Goal: Information Seeking & Learning: Learn about a topic

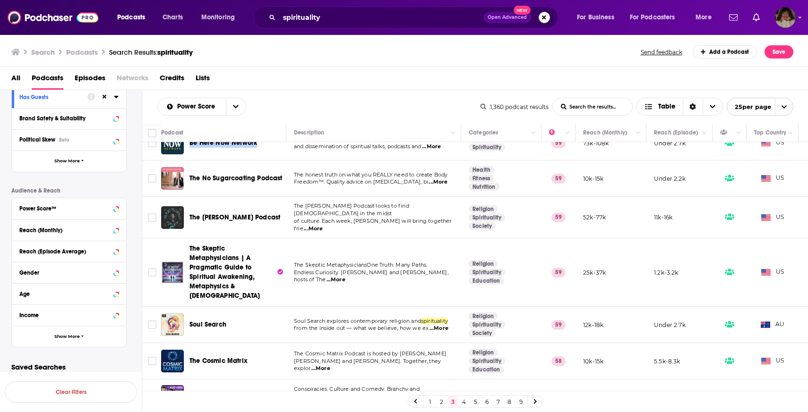
scroll to position [99, 0]
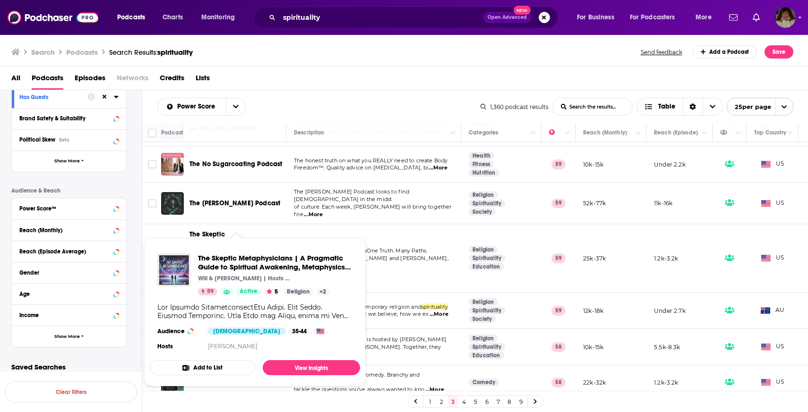
click at [305, 84] on div "All Podcasts Episodes Networks Credits Lists" at bounding box center [405, 79] width 789 height 19
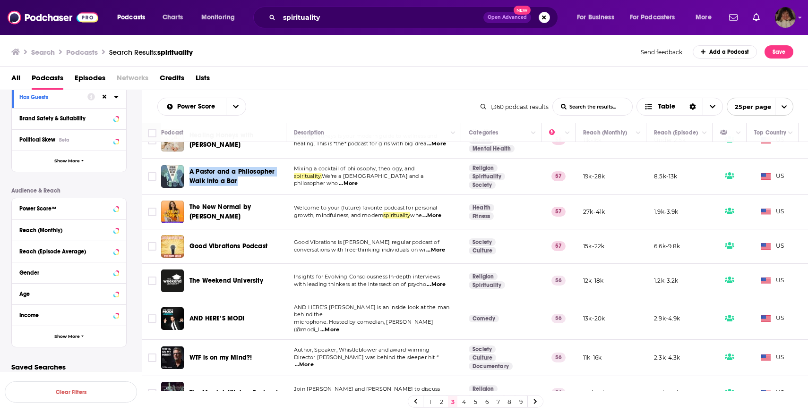
scroll to position [623, 0]
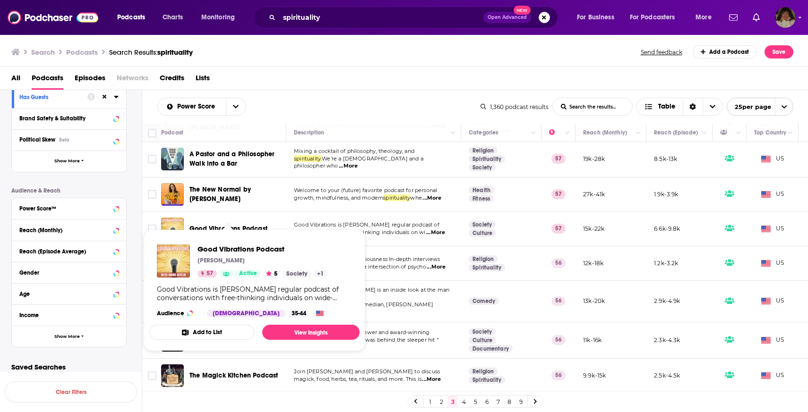
click at [319, 68] on div "All Podcasts Episodes Networks Credits Lists" at bounding box center [404, 79] width 808 height 24
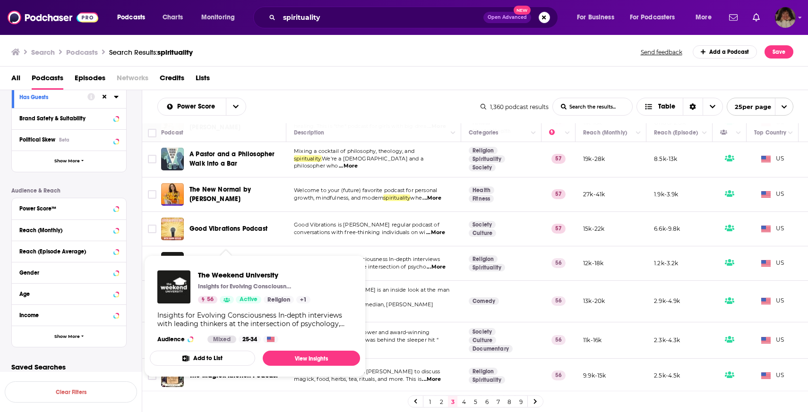
scroll to position [680, 0]
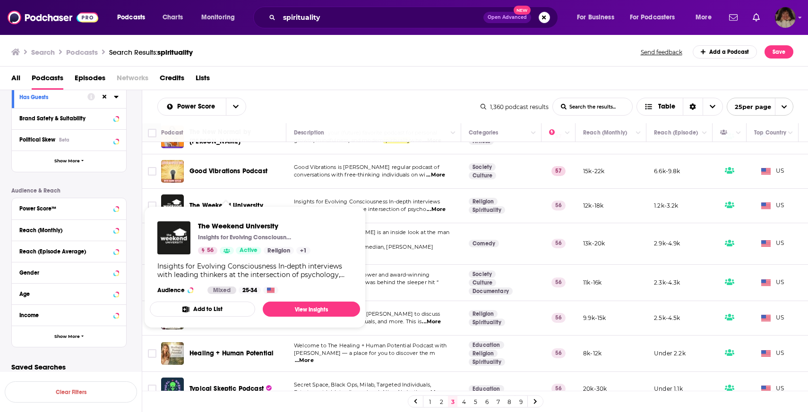
click at [365, 63] on div "Search Podcasts Search Results: spirituality Send feedback Add a Podcast Save" at bounding box center [404, 50] width 808 height 33
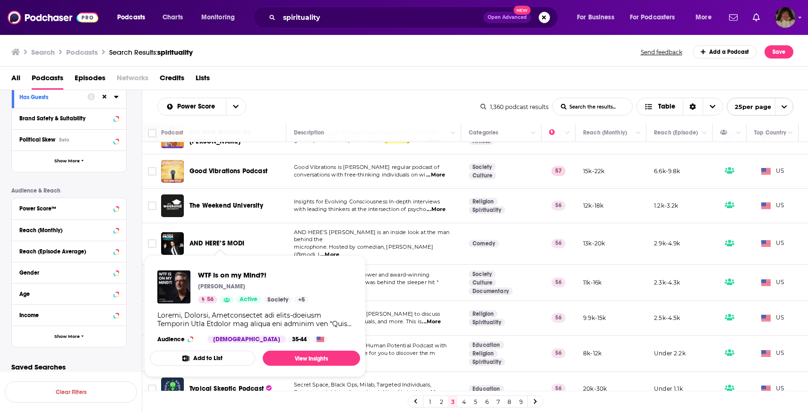
click at [247, 395] on div "1 2 3 4 5 6 7 8 9" at bounding box center [475, 401] width 666 height 21
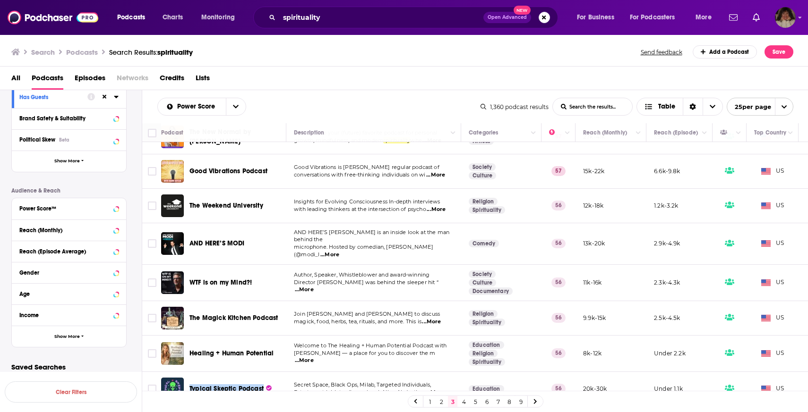
click at [465, 404] on link "4" at bounding box center [463, 401] width 9 height 11
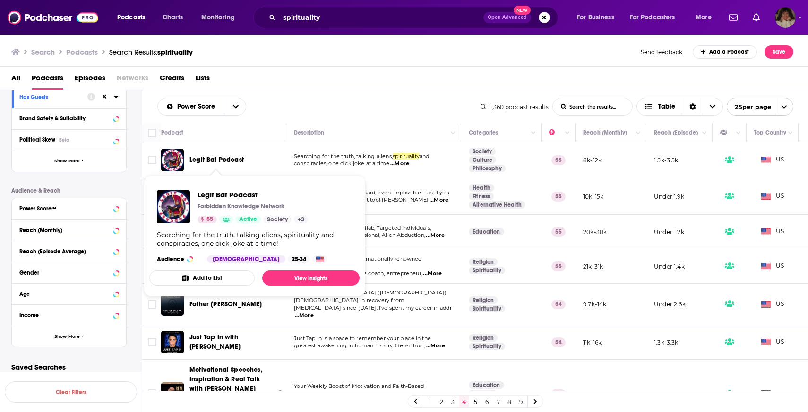
click at [311, 77] on div "All Podcasts Episodes Networks Credits Lists" at bounding box center [405, 79] width 789 height 19
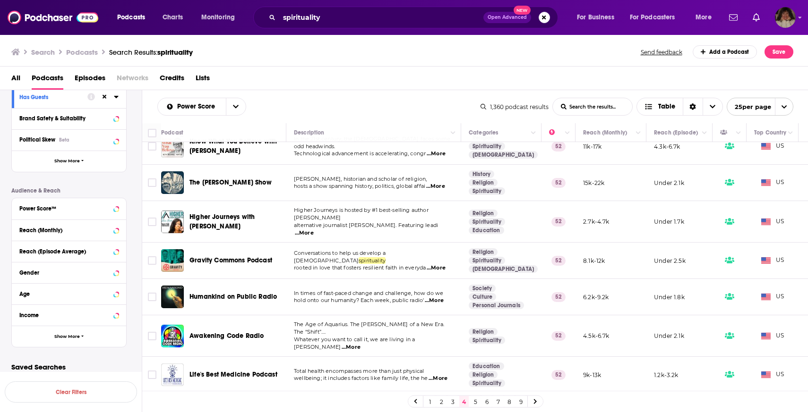
scroll to position [673, 0]
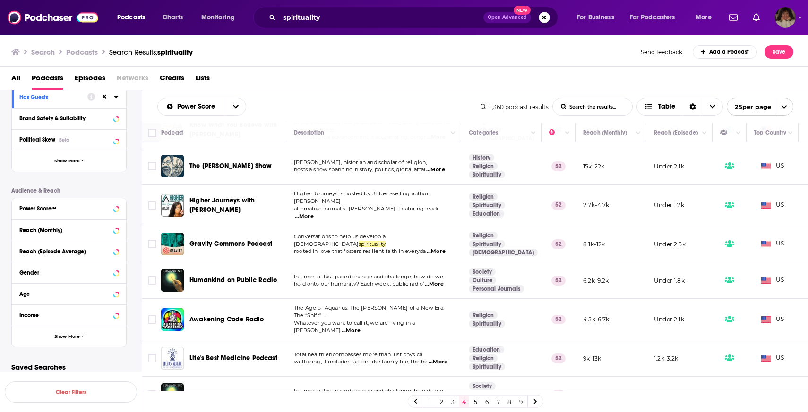
click at [473, 402] on link "5" at bounding box center [474, 401] width 9 height 11
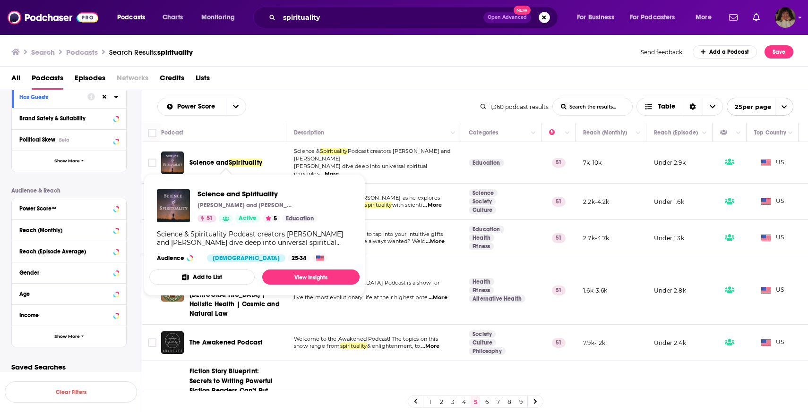
click at [319, 72] on div "All Podcasts Episodes Networks Credits Lists" at bounding box center [405, 79] width 789 height 19
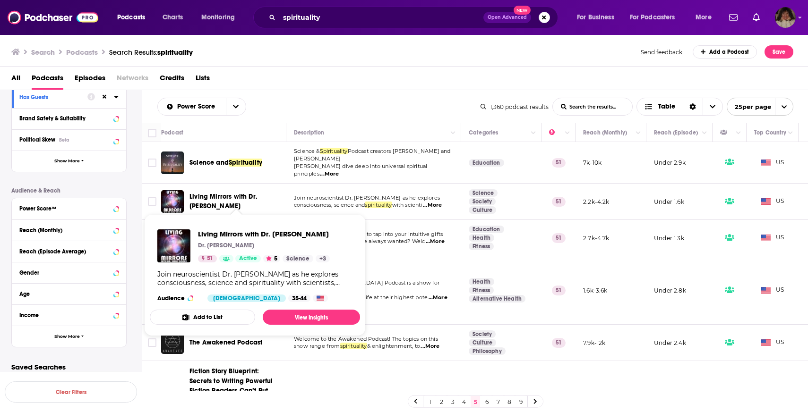
click at [344, 106] on div "Power Score List Search Input Search the results... Table" at bounding box center [318, 107] width 323 height 18
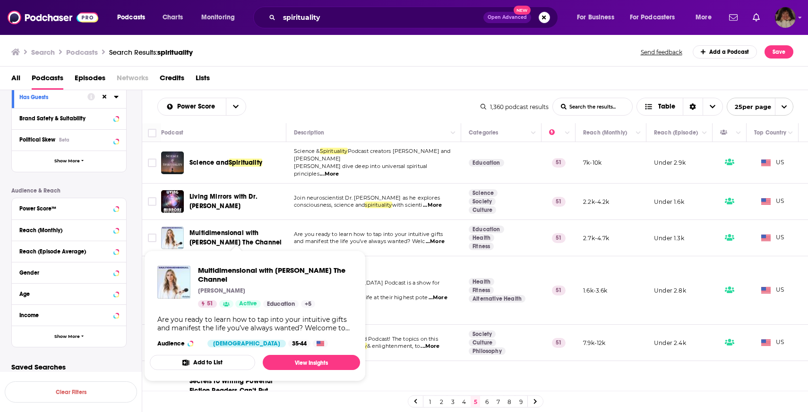
click at [357, 104] on div "Power Score List Search Input Search the results... Table" at bounding box center [318, 107] width 323 height 18
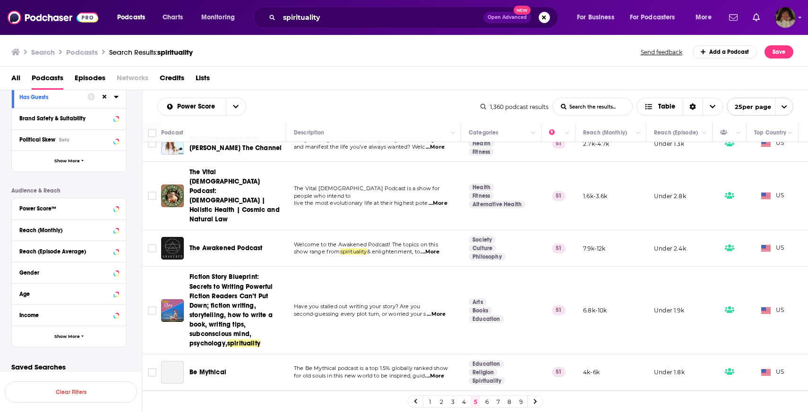
scroll to position [136, 0]
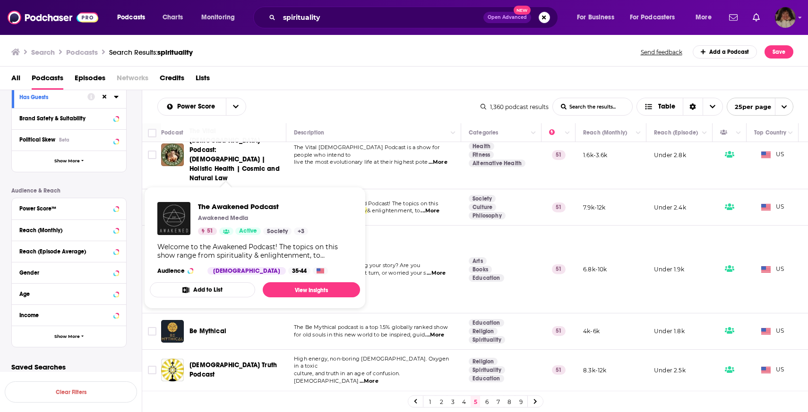
click at [330, 84] on div "All Podcasts Episodes Networks Credits Lists" at bounding box center [405, 79] width 789 height 19
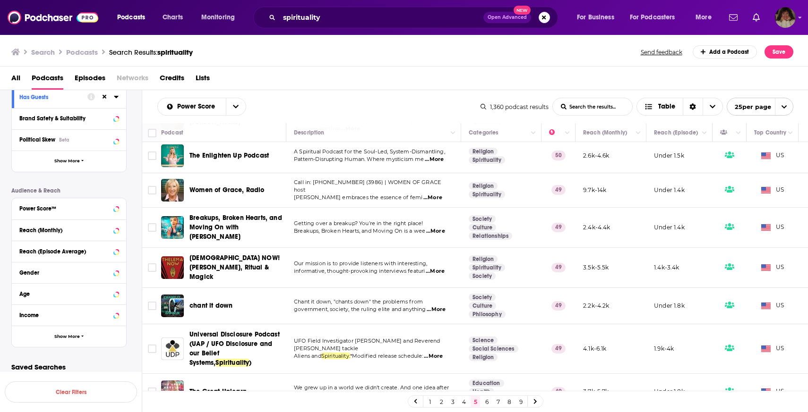
scroll to position [722, 0]
click at [484, 397] on link "6" at bounding box center [486, 401] width 9 height 11
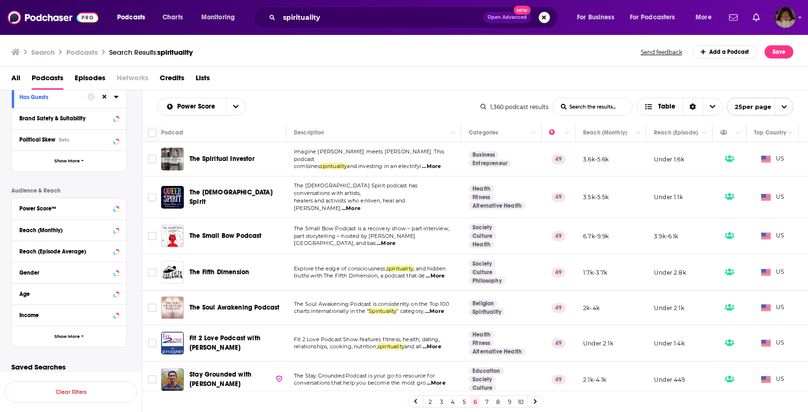
click at [320, 96] on div "Power Score List Search Input Search the results... Table 1,360 podcast results…" at bounding box center [475, 106] width 666 height 33
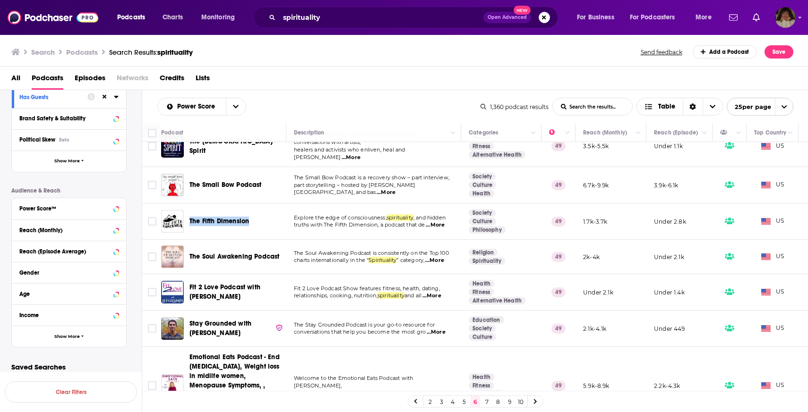
scroll to position [123, 0]
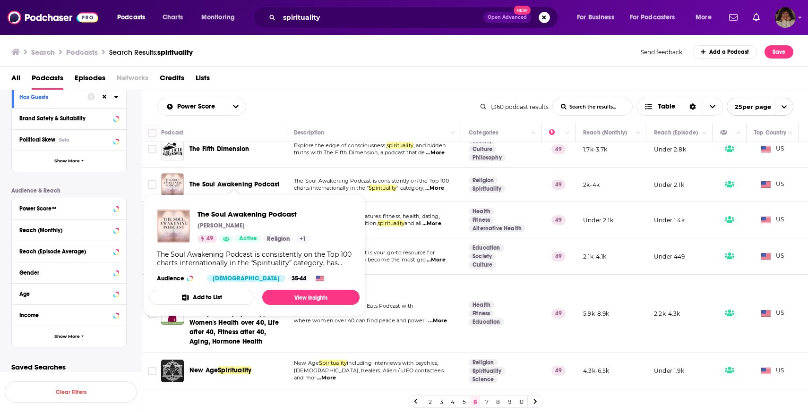
click at [316, 94] on div "Power Score List Search Input Search the results... Table 1,360 podcast results…" at bounding box center [475, 106] width 666 height 33
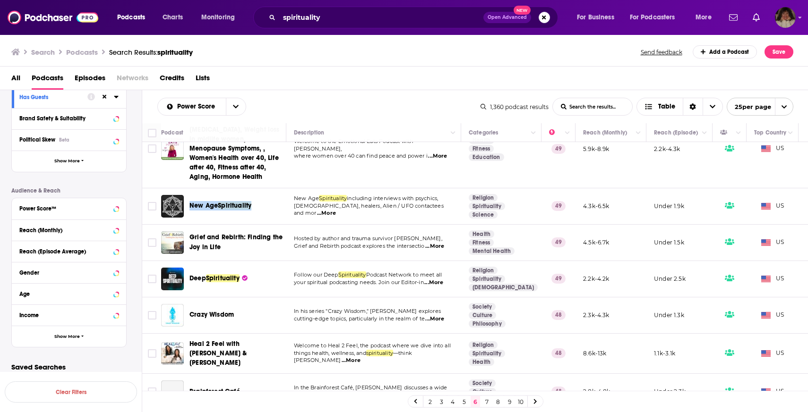
scroll to position [341, 0]
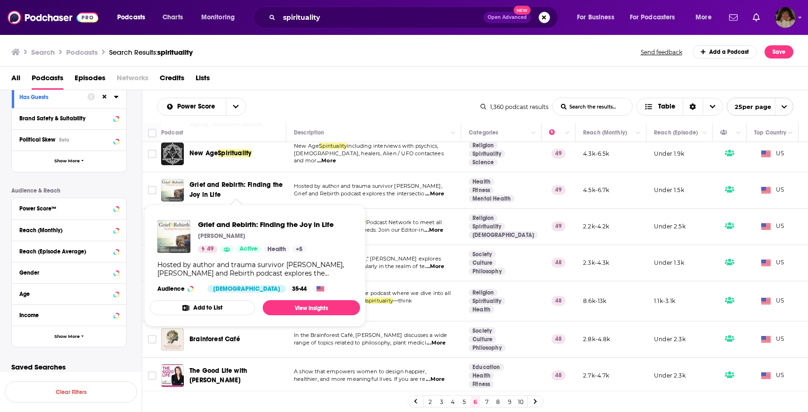
click at [338, 86] on div "All Podcasts Episodes Networks Credits Lists" at bounding box center [405, 79] width 789 height 19
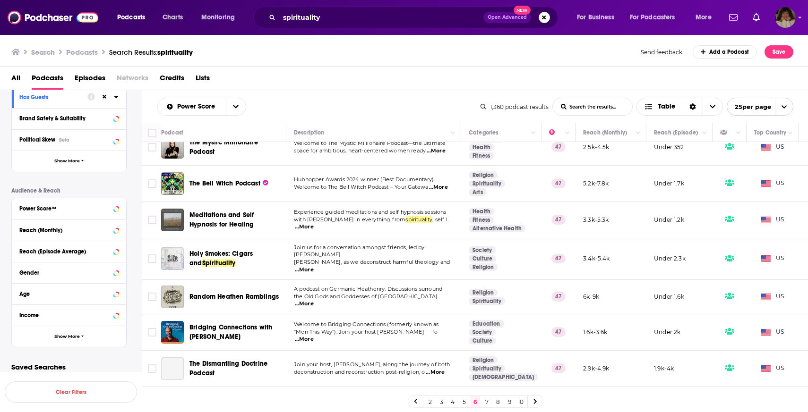
scroll to position [701, 0]
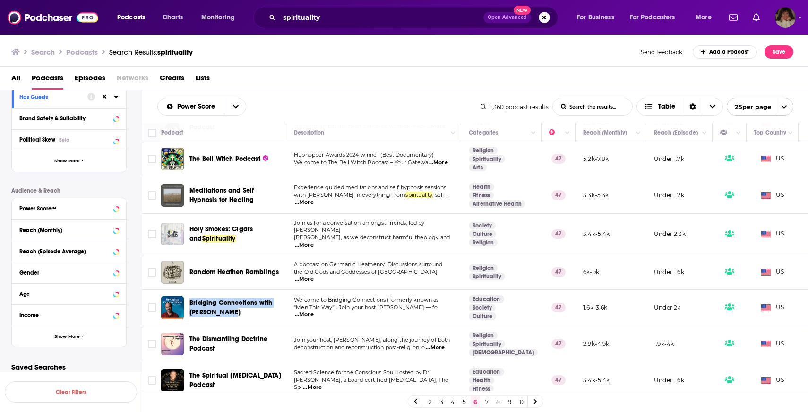
click at [487, 403] on link "7" at bounding box center [486, 401] width 9 height 11
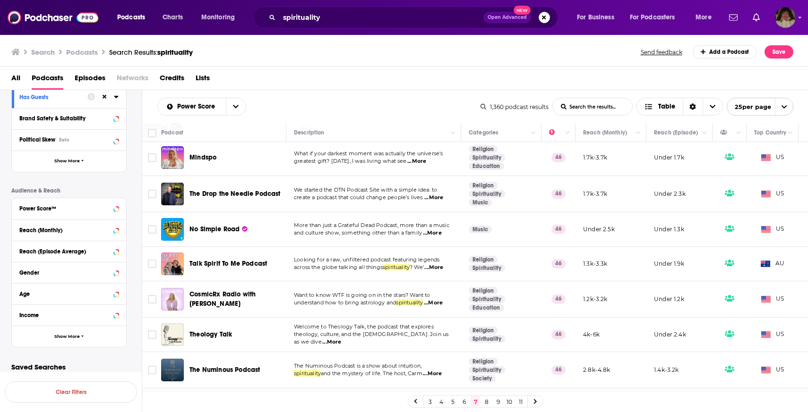
scroll to position [767, 0]
drag, startPoint x: 322, startPoint y: 16, endPoint x: 164, endPoint y: -13, distance: 160.3
click at [164, 0] on html "Podcasts Charts Monitoring spirituality Open Advanced New For Business For Podc…" at bounding box center [404, 206] width 808 height 412
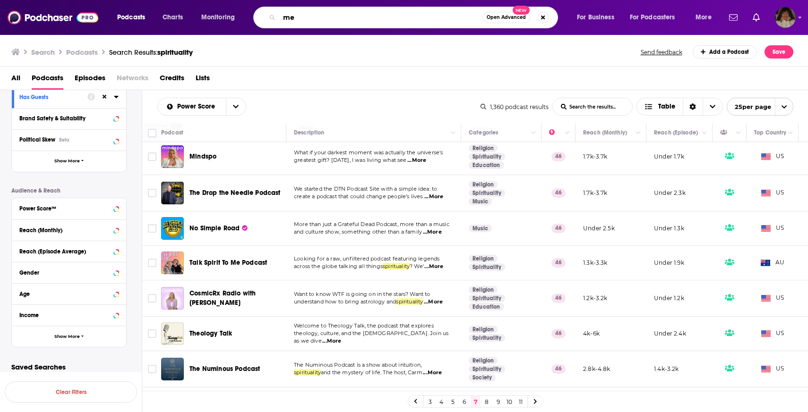
type input "m"
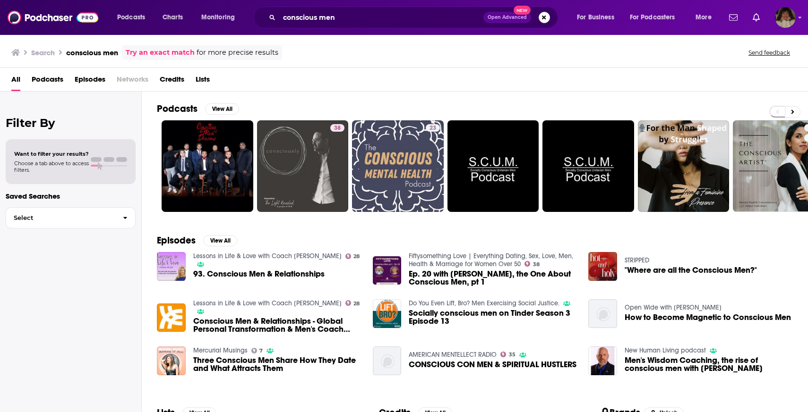
click at [43, 78] on span "Podcasts" at bounding box center [48, 81] width 32 height 19
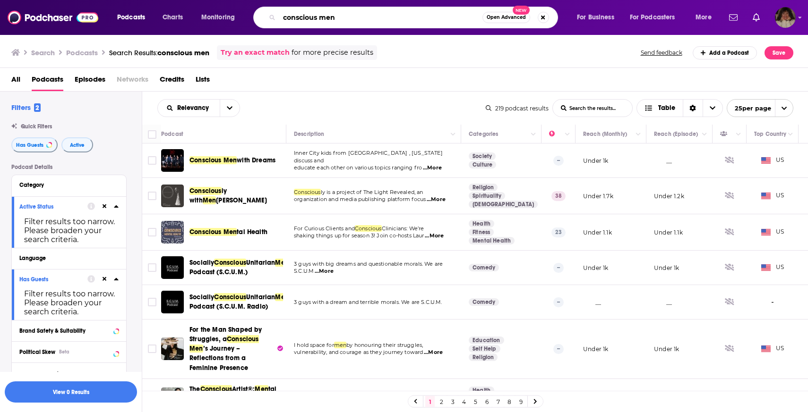
drag, startPoint x: 361, startPoint y: 19, endPoint x: 223, endPoint y: 14, distance: 138.5
click at [223, 14] on div "Podcasts Charts Monitoring conscious men Open Advanced New For Business For Pod…" at bounding box center [416, 18] width 610 height 22
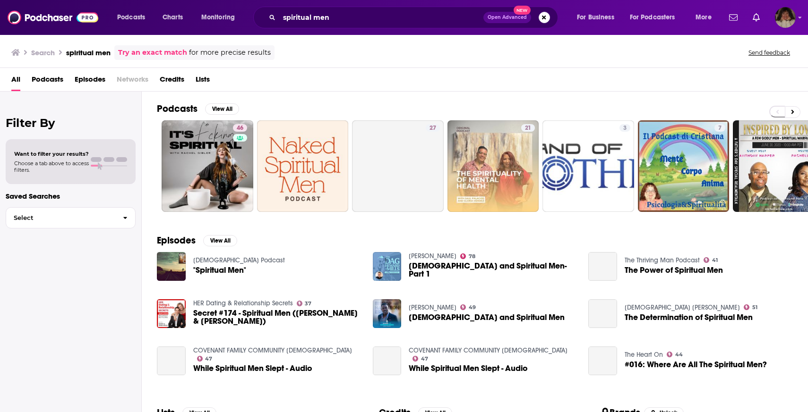
click at [55, 76] on span "Podcasts" at bounding box center [48, 81] width 32 height 19
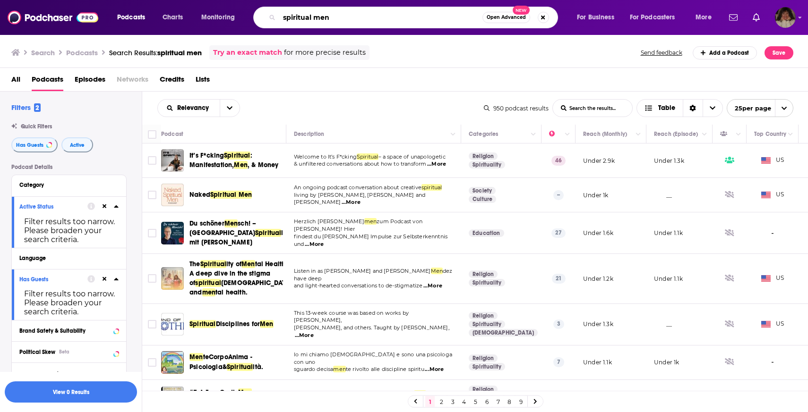
drag, startPoint x: 337, startPoint y: 19, endPoint x: 219, endPoint y: 6, distance: 118.8
click at [219, 7] on div "Podcasts Charts Monitoring spiritual men Open Advanced New For Business For Pod…" at bounding box center [416, 18] width 610 height 22
click at [369, 19] on input "spiritual men" at bounding box center [380, 17] width 203 height 15
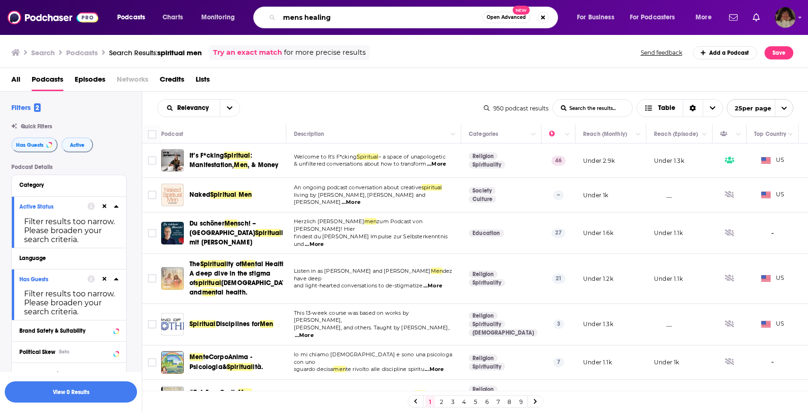
type input "mens healing"
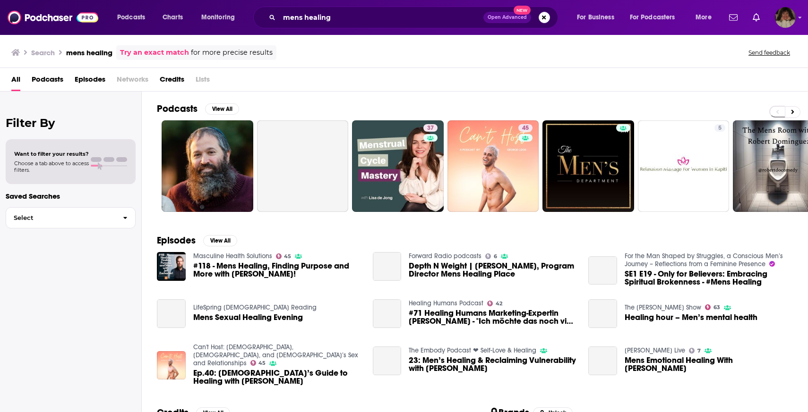
click at [56, 84] on span "Podcasts" at bounding box center [48, 81] width 32 height 19
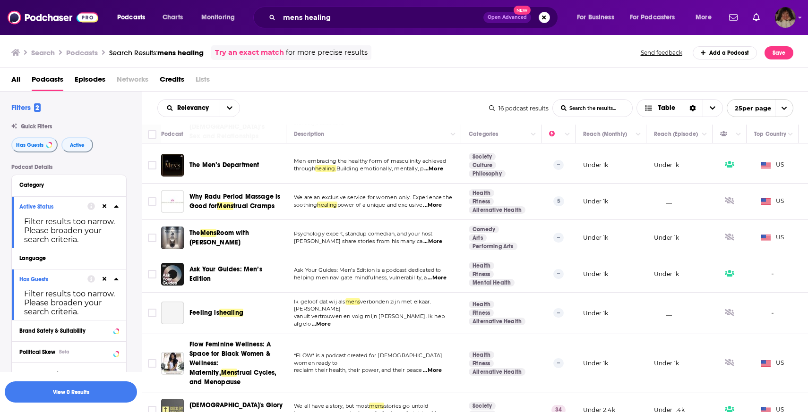
scroll to position [341, 0]
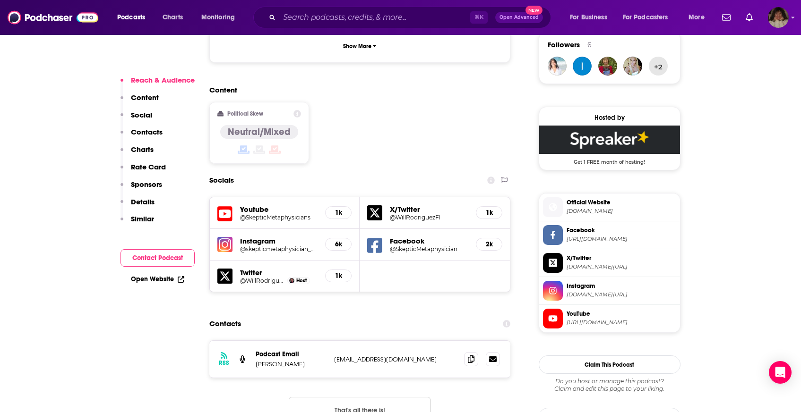
scroll to position [769, 0]
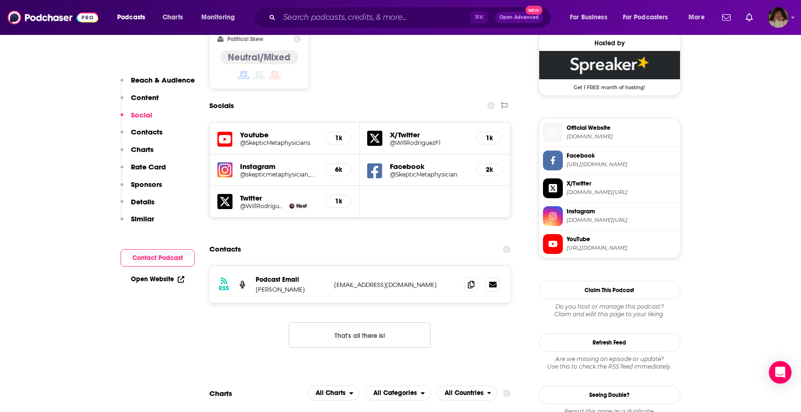
click at [464, 278] on div at bounding box center [482, 285] width 36 height 14
click at [473, 277] on span at bounding box center [471, 284] width 14 height 14
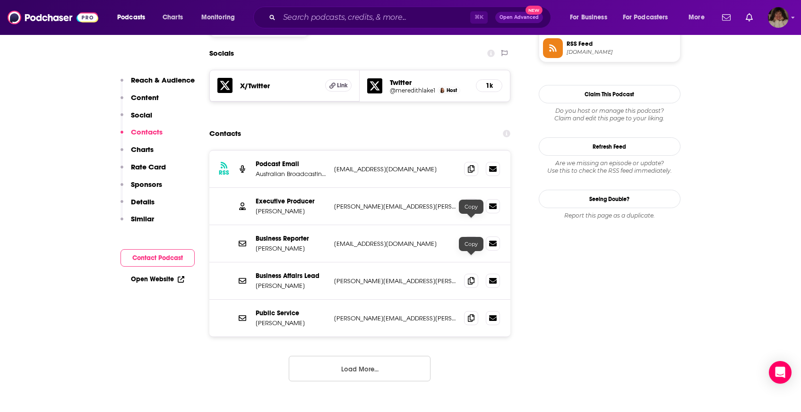
scroll to position [827, 0]
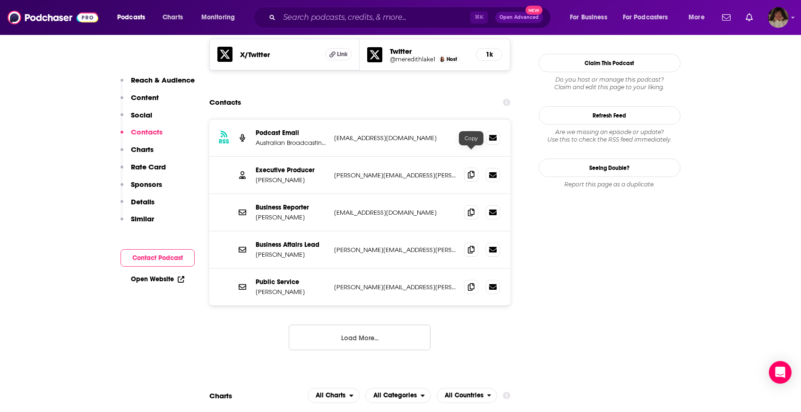
click at [466, 168] on span at bounding box center [471, 175] width 14 height 14
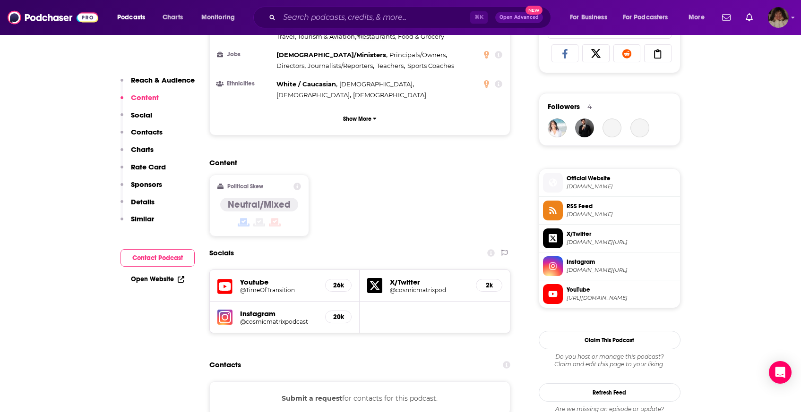
scroll to position [649, 0]
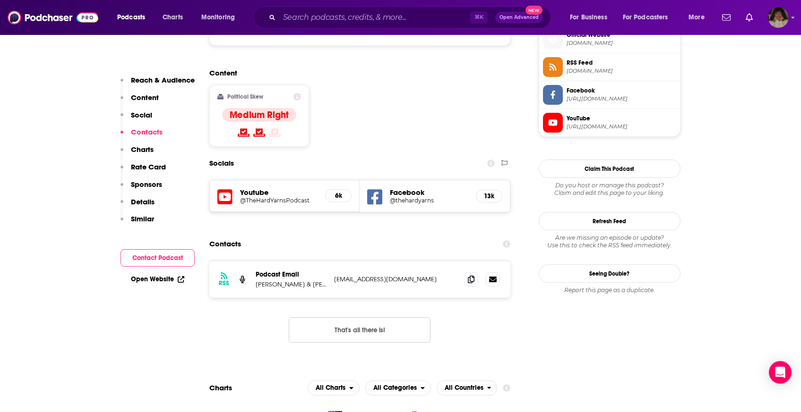
scroll to position [725, 0]
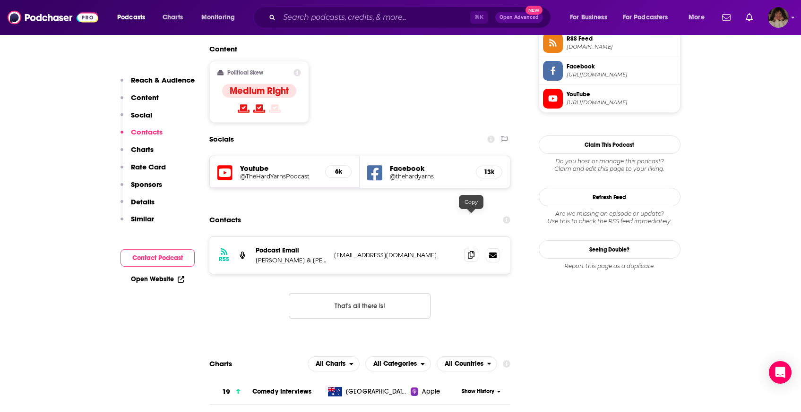
click at [467, 248] on span at bounding box center [471, 255] width 14 height 14
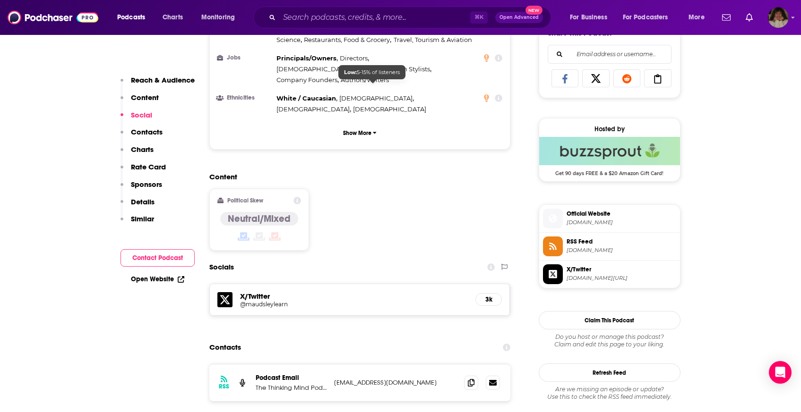
scroll to position [797, 0]
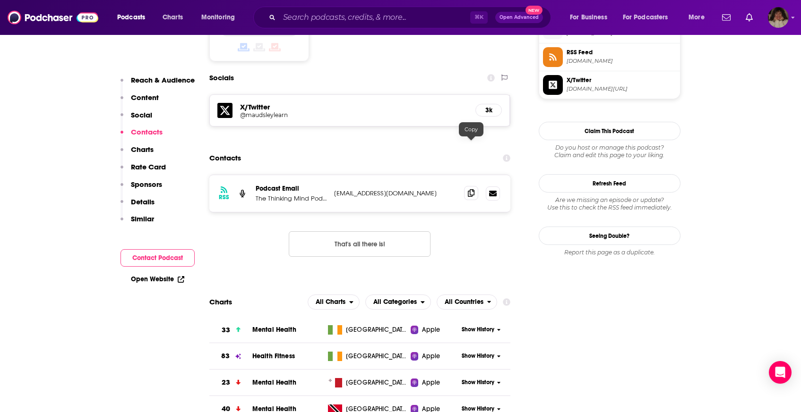
click at [467, 186] on span at bounding box center [471, 193] width 14 height 14
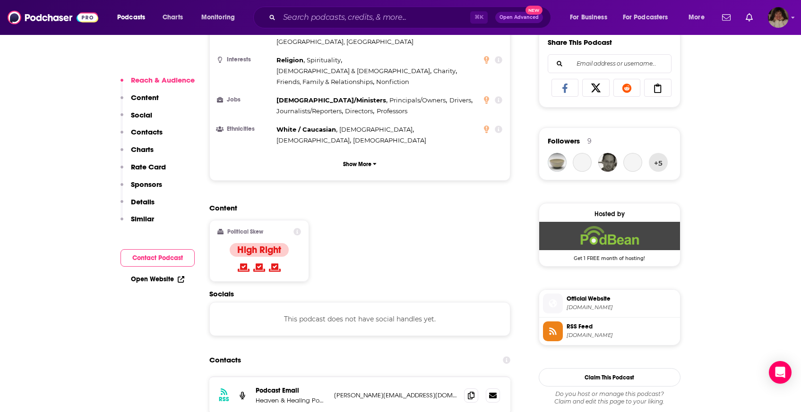
scroll to position [665, 0]
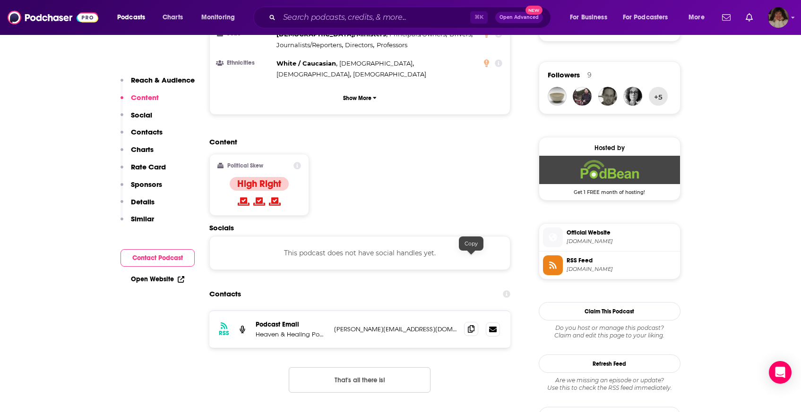
click at [470, 325] on icon at bounding box center [471, 329] width 7 height 8
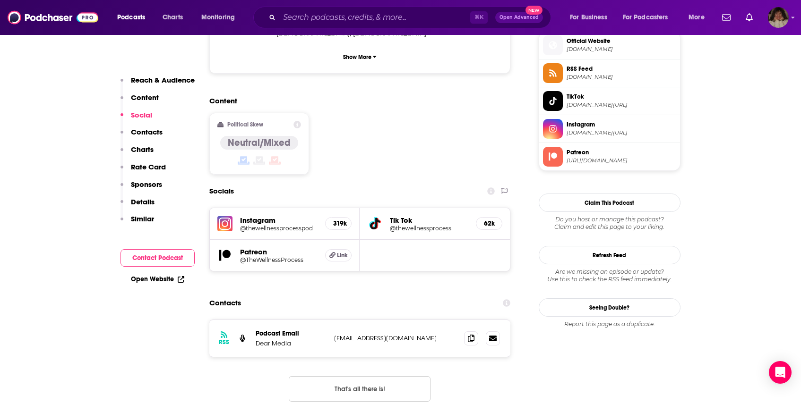
scroll to position [711, 0]
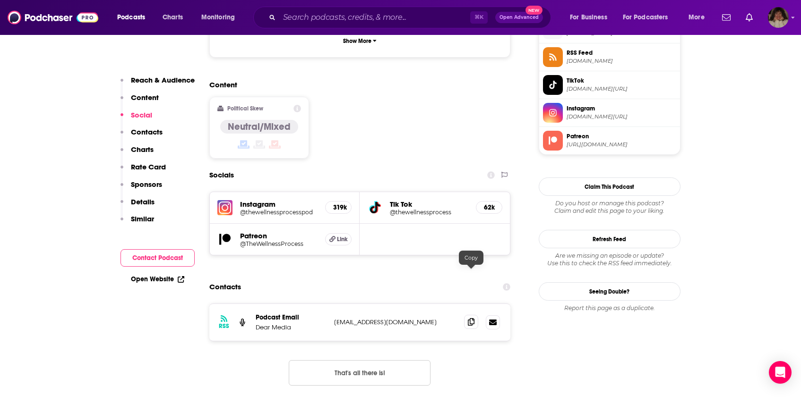
click at [467, 315] on span at bounding box center [471, 322] width 14 height 14
click at [345, 318] on p "[EMAIL_ADDRESS][DOMAIN_NAME]" at bounding box center [395, 322] width 123 height 8
copy div "production@dearmedia.com production@dearmedia.com"
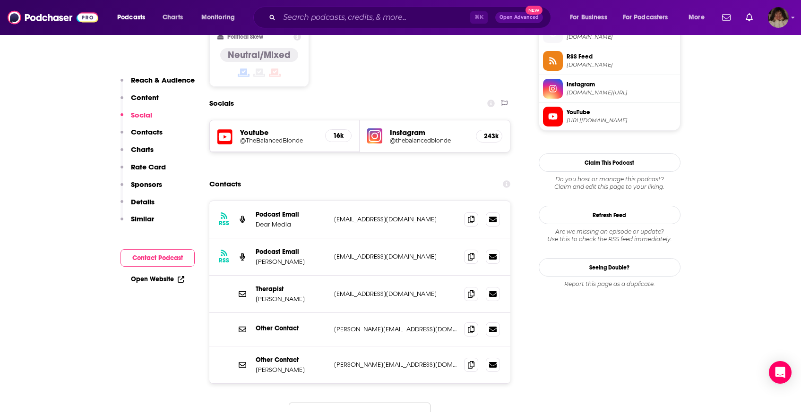
scroll to position [783, 0]
click at [471, 290] on icon at bounding box center [471, 294] width 7 height 8
click at [467, 358] on span at bounding box center [471, 365] width 14 height 14
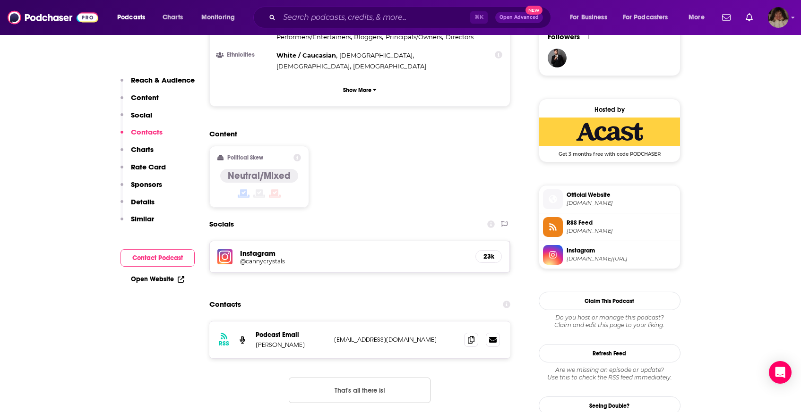
scroll to position [842, 0]
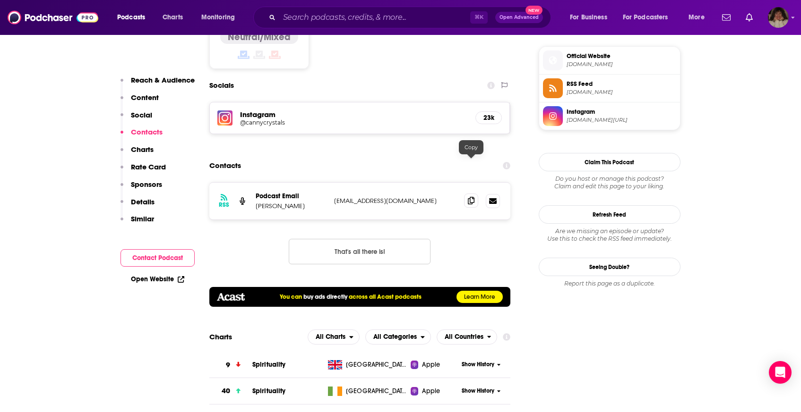
click at [470, 197] on icon at bounding box center [471, 201] width 7 height 8
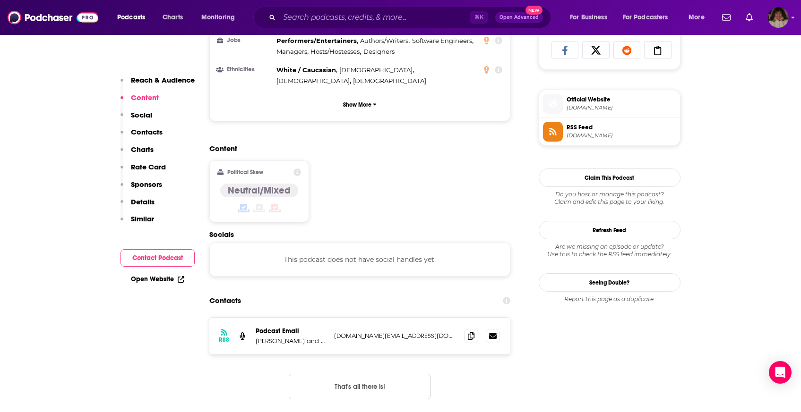
scroll to position [722, 0]
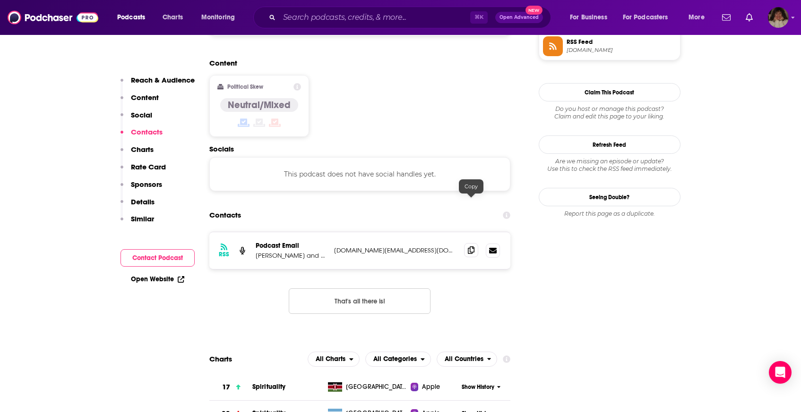
click at [471, 247] on icon at bounding box center [471, 251] width 7 height 8
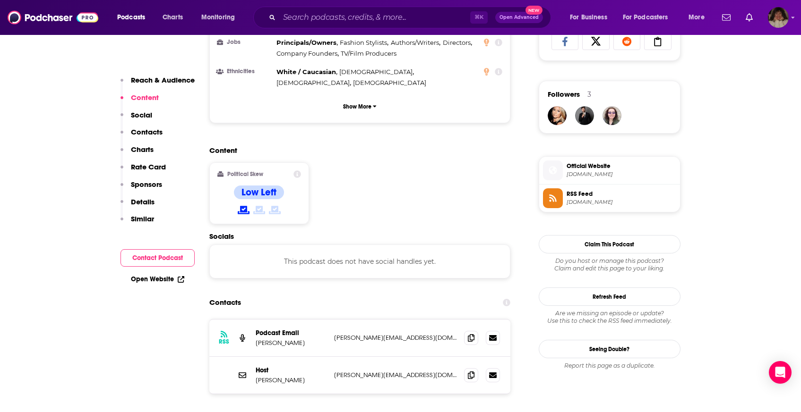
scroll to position [695, 0]
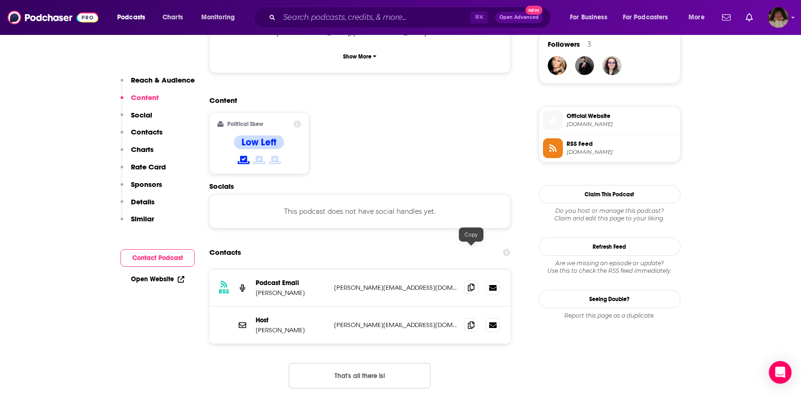
click at [468, 284] on icon at bounding box center [471, 288] width 7 height 8
click at [471, 321] on icon at bounding box center [471, 325] width 7 height 8
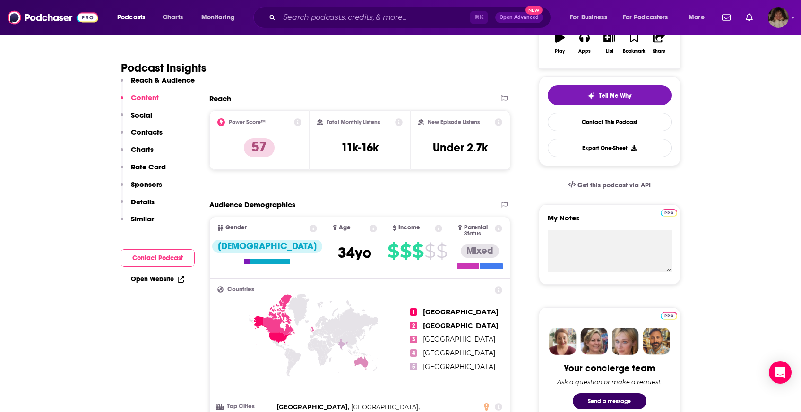
scroll to position [0, 0]
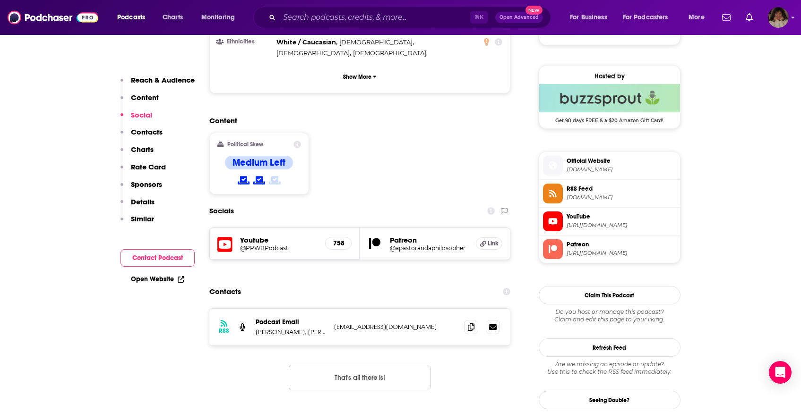
scroll to position [764, 0]
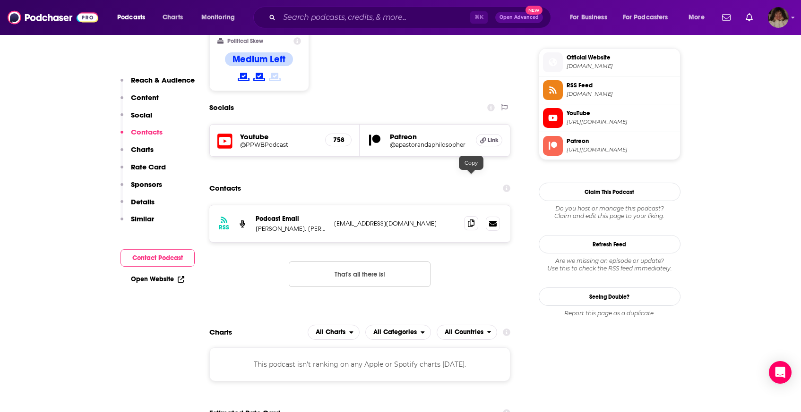
click at [467, 216] on span at bounding box center [471, 223] width 14 height 14
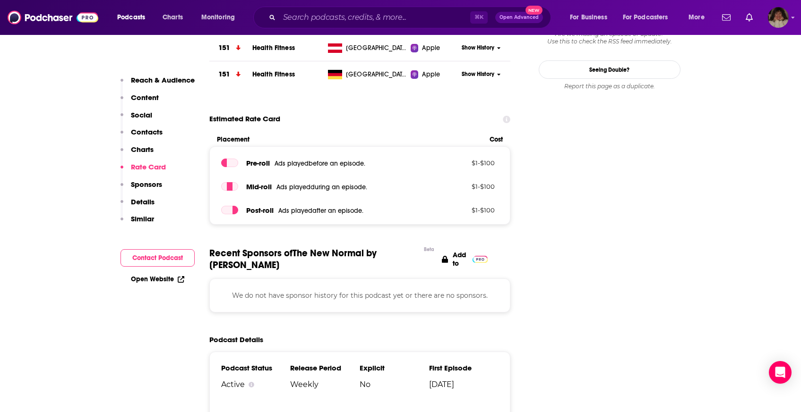
scroll to position [879, 0]
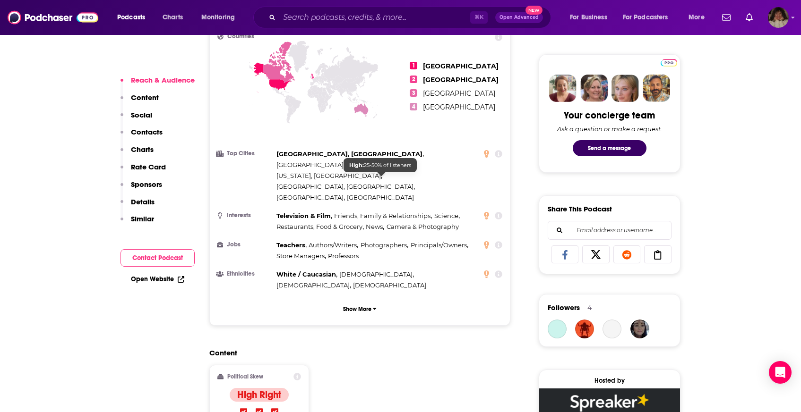
scroll to position [612, 0]
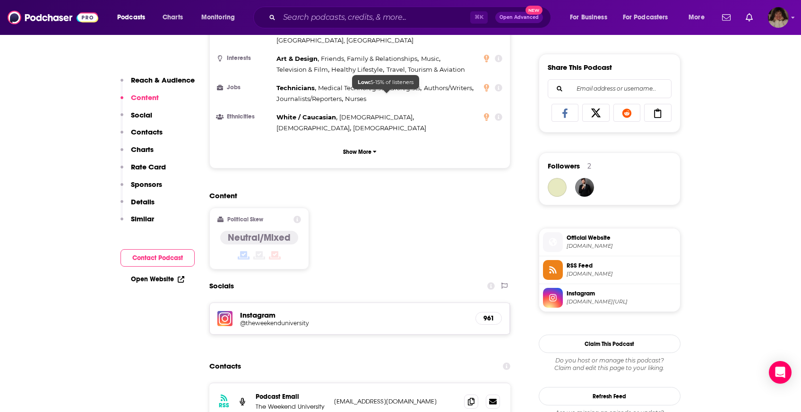
scroll to position [636, 0]
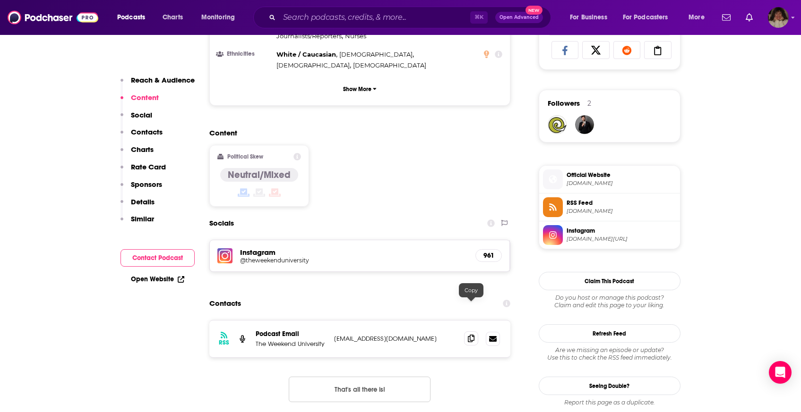
click at [472, 332] on span at bounding box center [471, 339] width 14 height 14
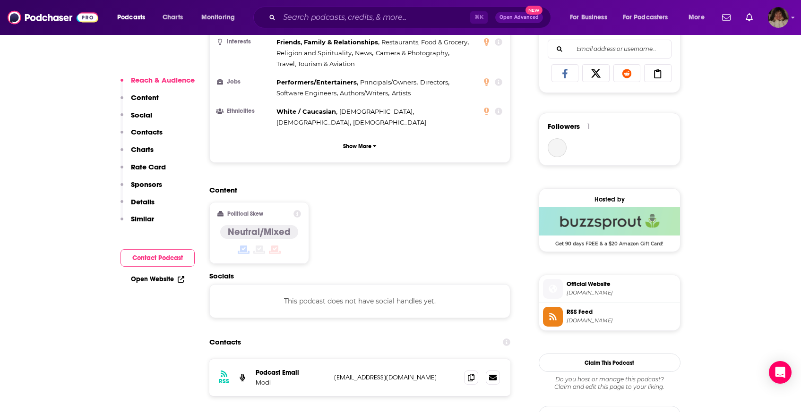
scroll to position [738, 0]
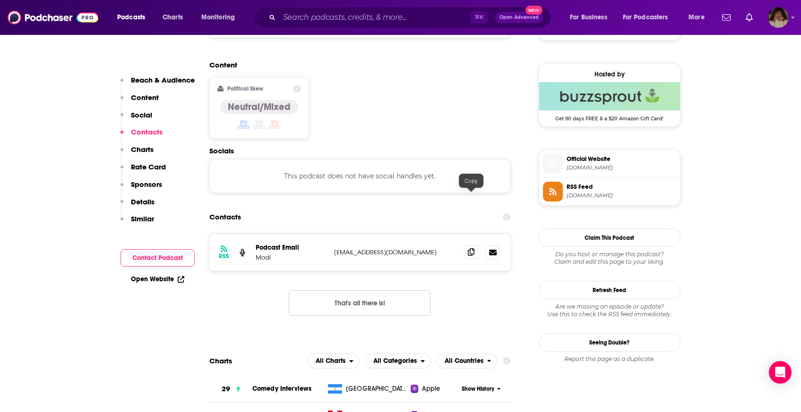
click at [470, 245] on span at bounding box center [471, 252] width 14 height 14
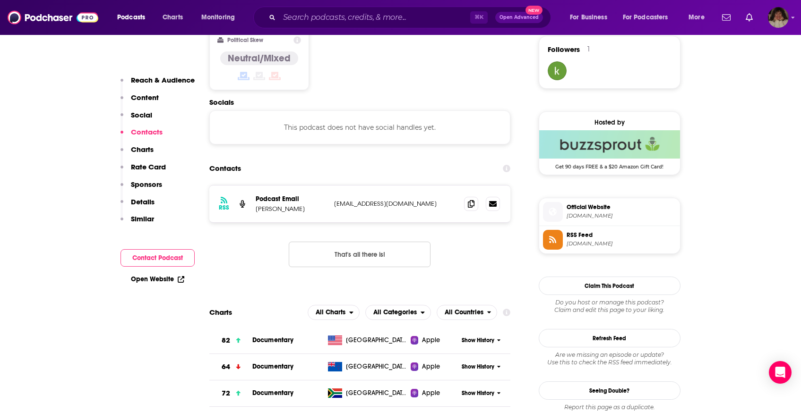
scroll to position [801, 0]
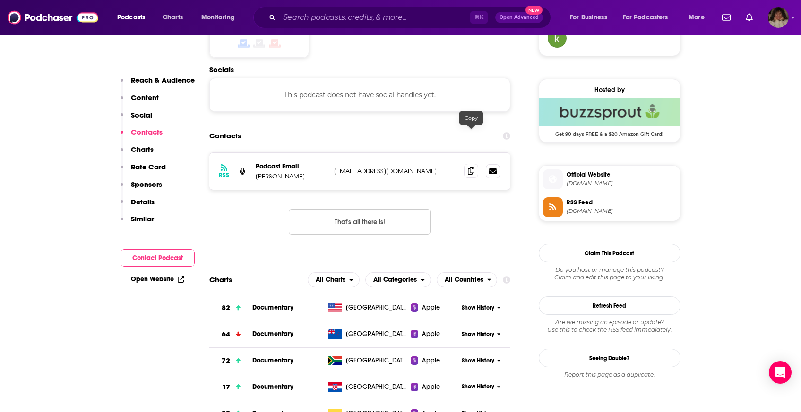
click at [472, 167] on icon at bounding box center [471, 171] width 7 height 8
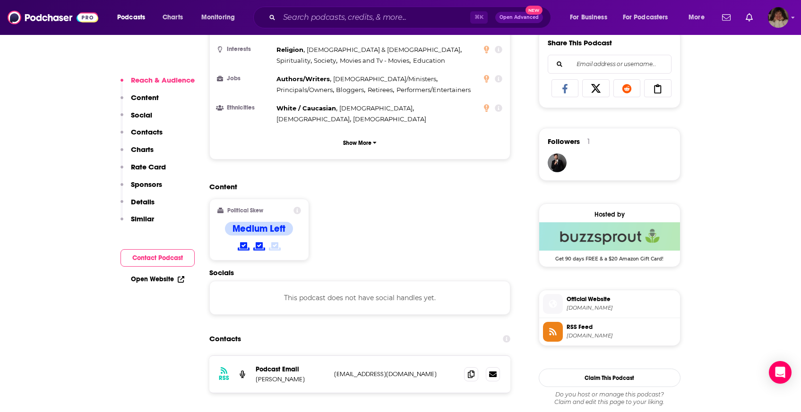
scroll to position [637, 0]
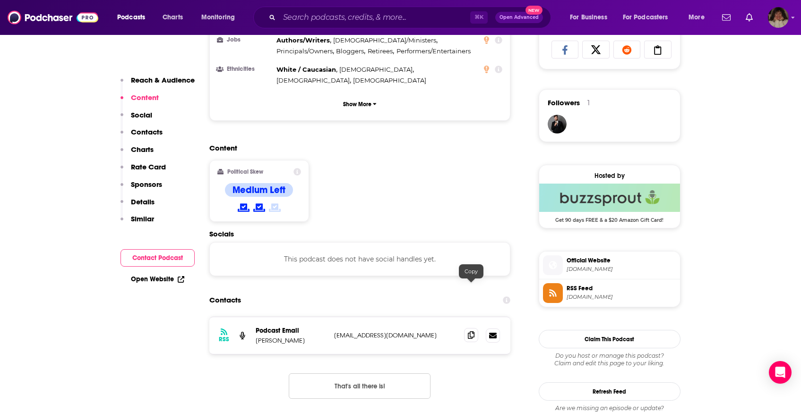
click at [468, 332] on icon at bounding box center [471, 336] width 7 height 8
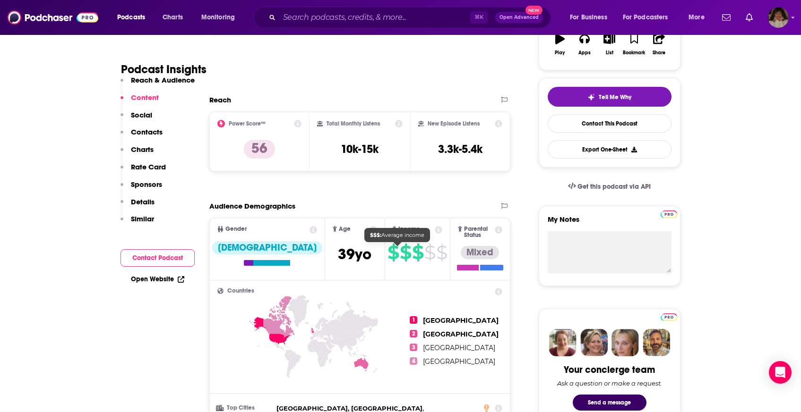
scroll to position [0, 0]
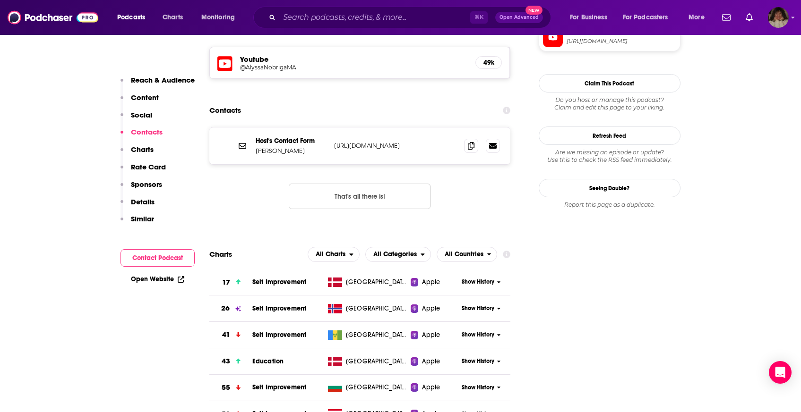
scroll to position [845, 0]
drag, startPoint x: 454, startPoint y: 101, endPoint x: 321, endPoint y: 98, distance: 133.7
click at [0, 0] on div "Host's Contact Form Alyssa Nobriga https://www.alyssanobriga.com/connect/ https…" at bounding box center [0, 0] width 0 height 0
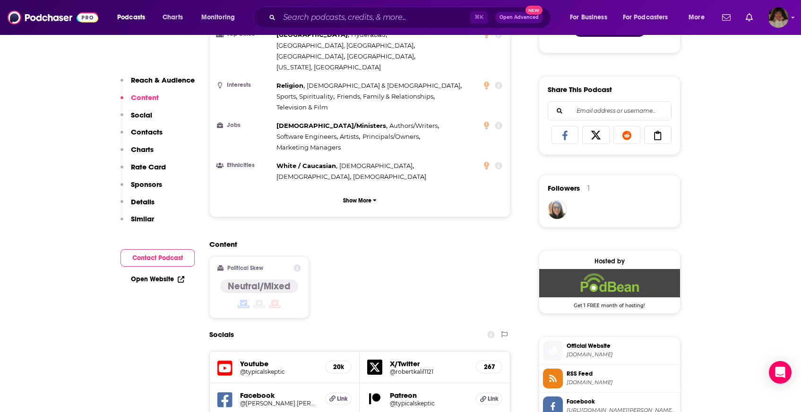
scroll to position [627, 0]
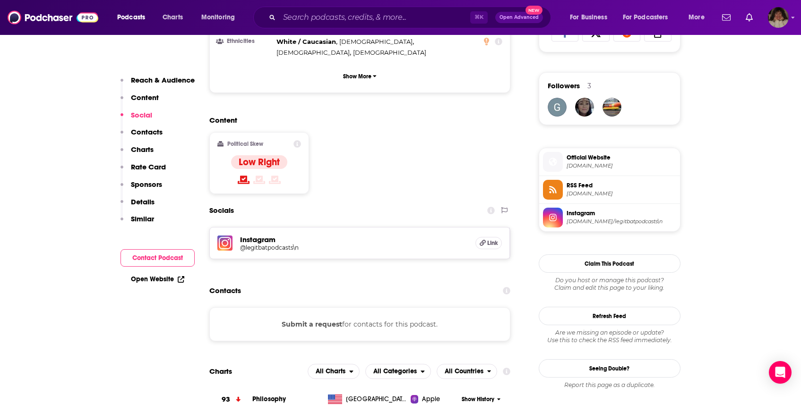
scroll to position [700, 0]
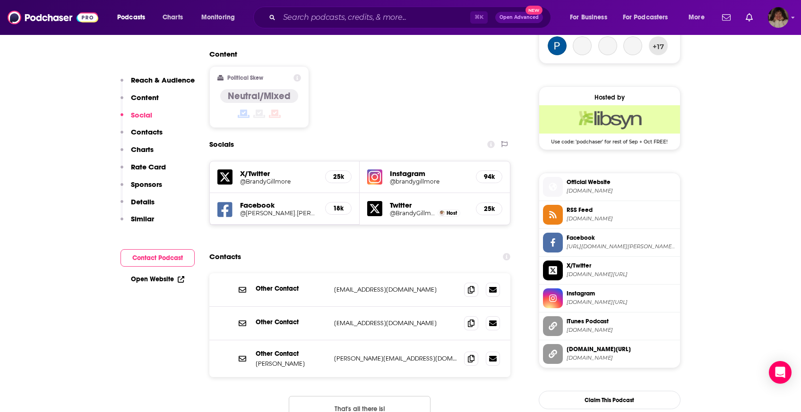
scroll to position [836, 0]
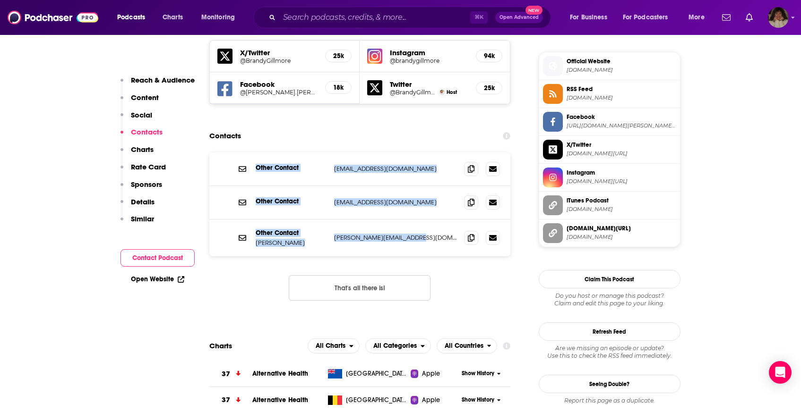
drag, startPoint x: 429, startPoint y: 197, endPoint x: 317, endPoint y: 119, distance: 136.6
click at [317, 153] on div "Other Contact [EMAIL_ADDRESS][DOMAIN_NAME] [EMAIL_ADDRESS][DOMAIN_NAME] Other C…" at bounding box center [359, 205] width 301 height 104
copy div "Other Contact [EMAIL_ADDRESS][DOMAIN_NAME] [EMAIL_ADDRESS][DOMAIN_NAME] Other C…"
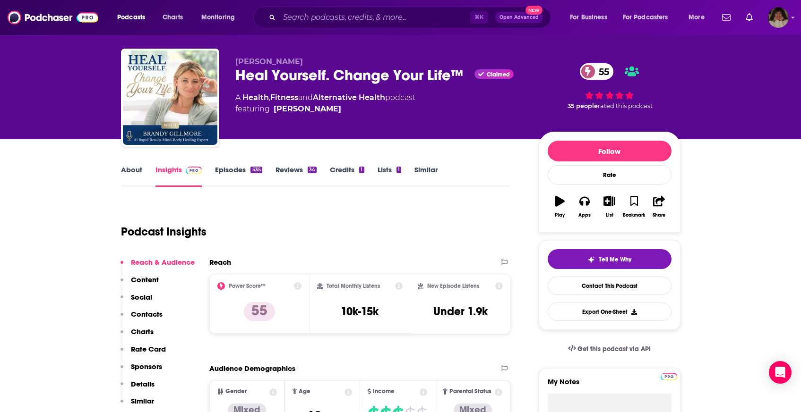
scroll to position [0, 0]
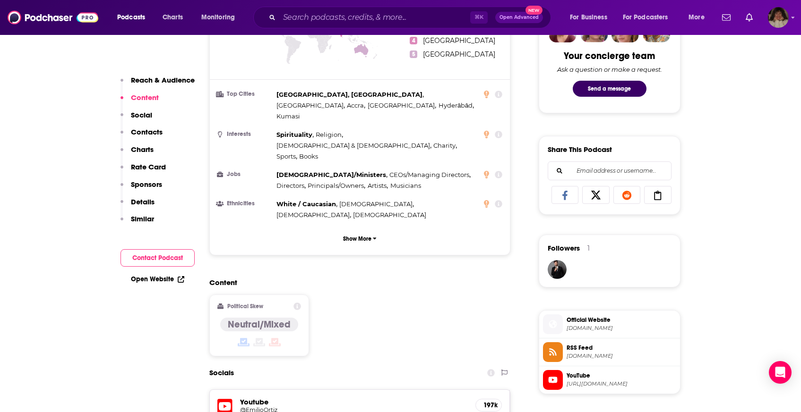
scroll to position [605, 0]
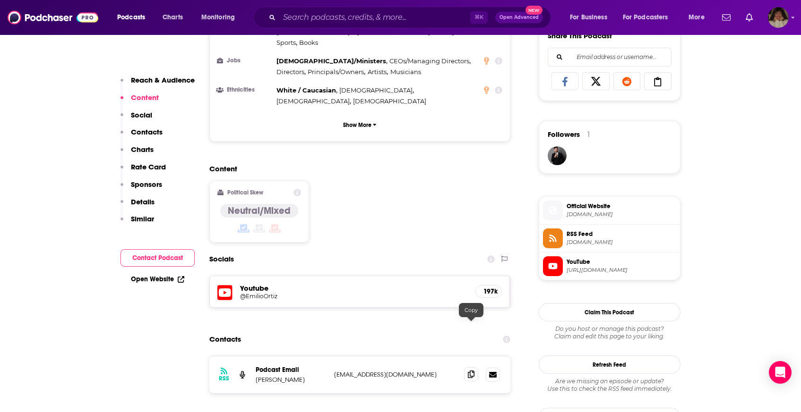
click at [470, 371] on icon at bounding box center [471, 375] width 7 height 8
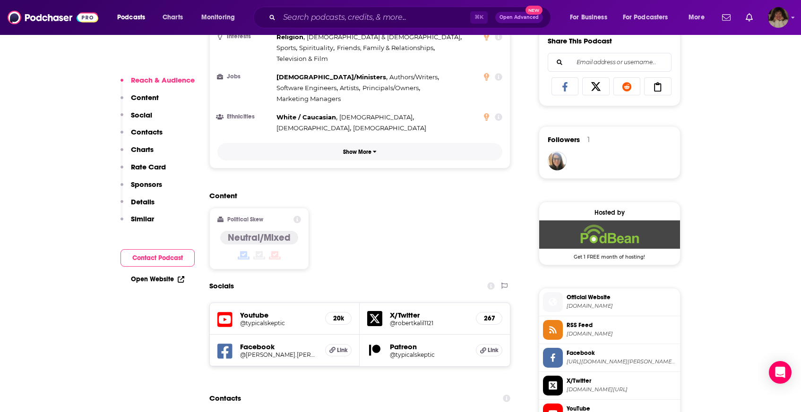
scroll to position [719, 0]
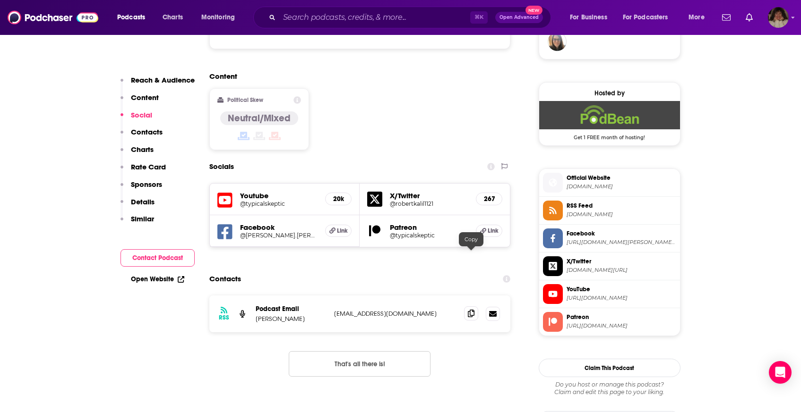
click at [468, 307] on span at bounding box center [471, 314] width 14 height 14
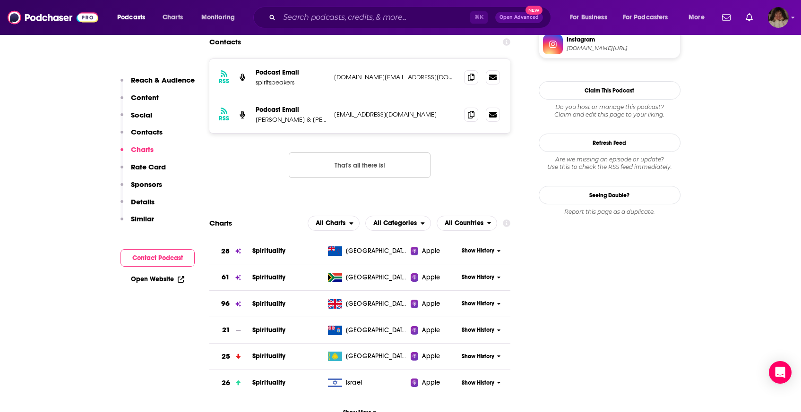
scroll to position [839, 0]
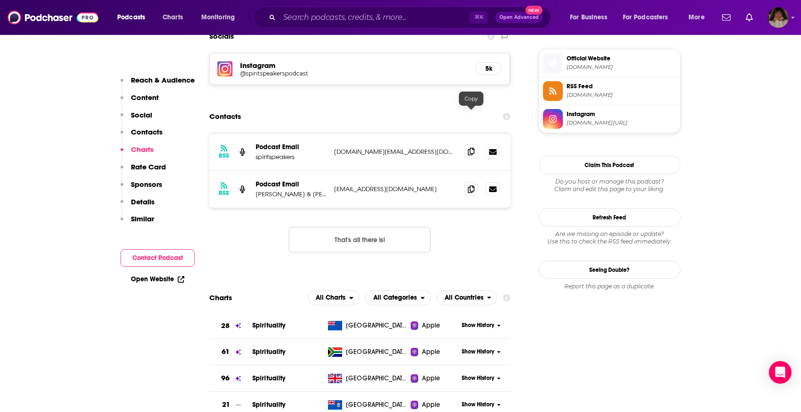
click at [472, 148] on icon at bounding box center [471, 152] width 7 height 8
click at [471, 185] on icon at bounding box center [471, 189] width 7 height 8
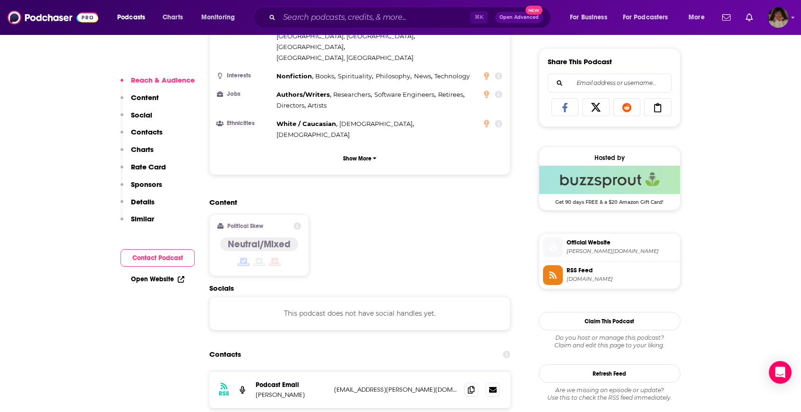
scroll to position [637, 0]
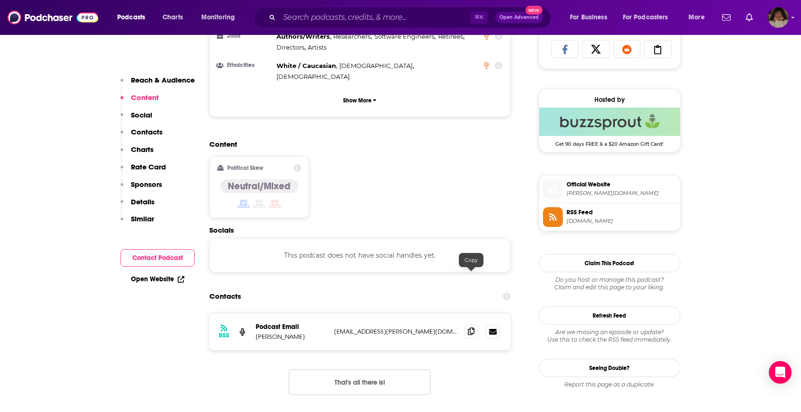
click at [468, 328] on icon at bounding box center [471, 332] width 7 height 8
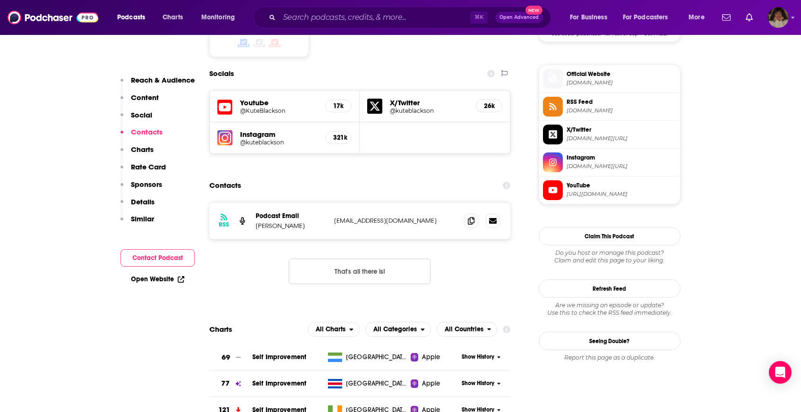
scroll to position [825, 0]
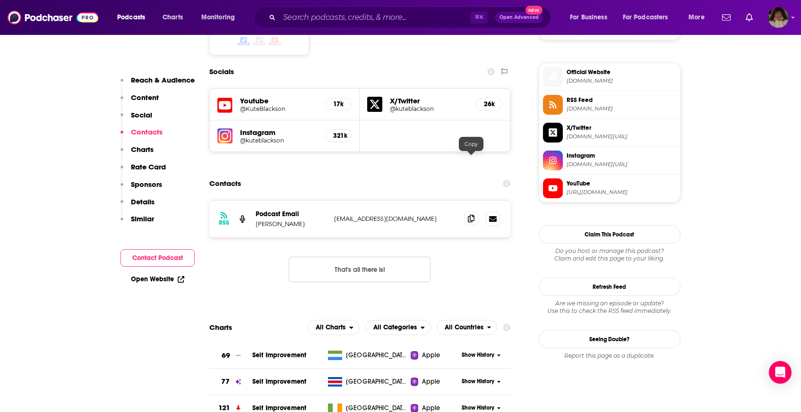
click at [474, 215] on icon at bounding box center [471, 219] width 7 height 8
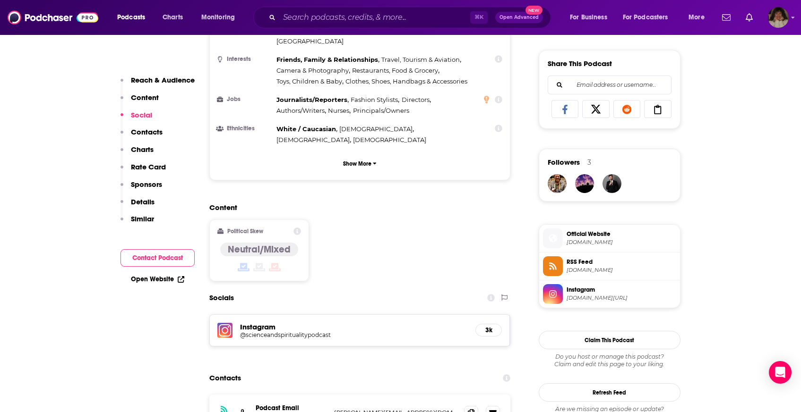
scroll to position [694, 0]
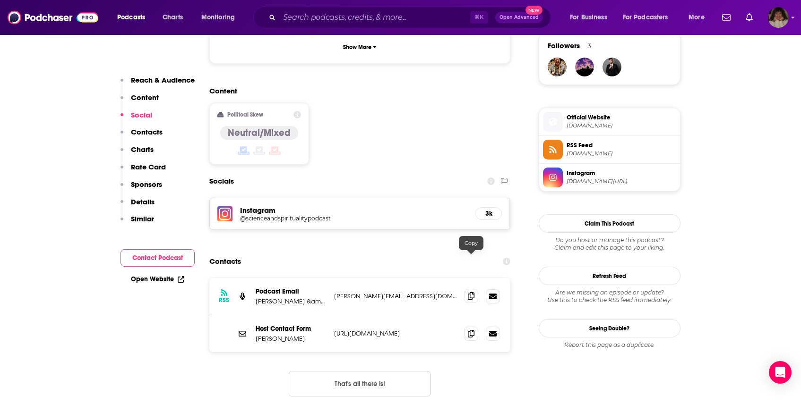
click at [469, 292] on icon at bounding box center [471, 296] width 7 height 8
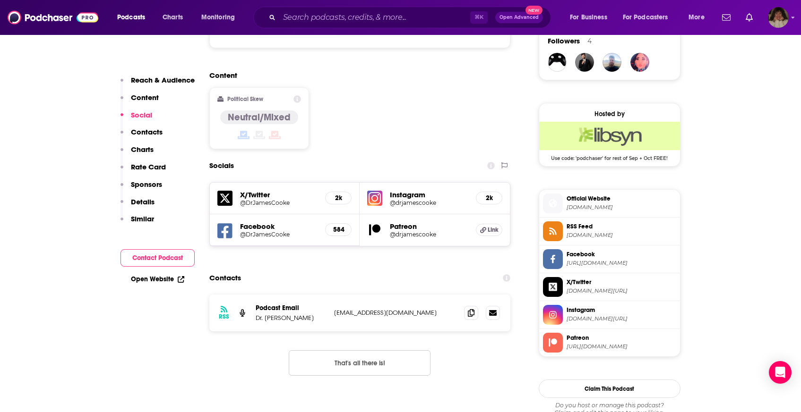
scroll to position [753, 0]
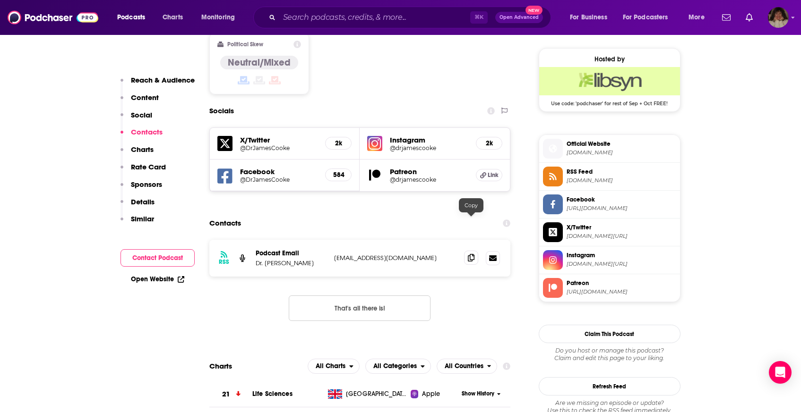
click at [472, 251] on span at bounding box center [471, 258] width 14 height 14
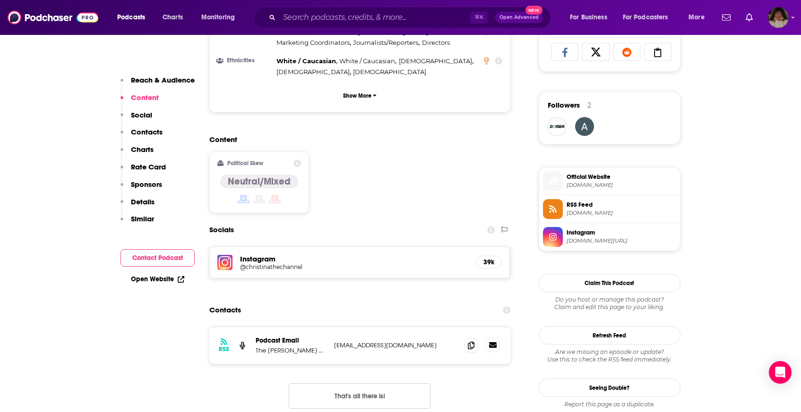
scroll to position [635, 0]
click at [473, 341] on icon at bounding box center [471, 345] width 7 height 8
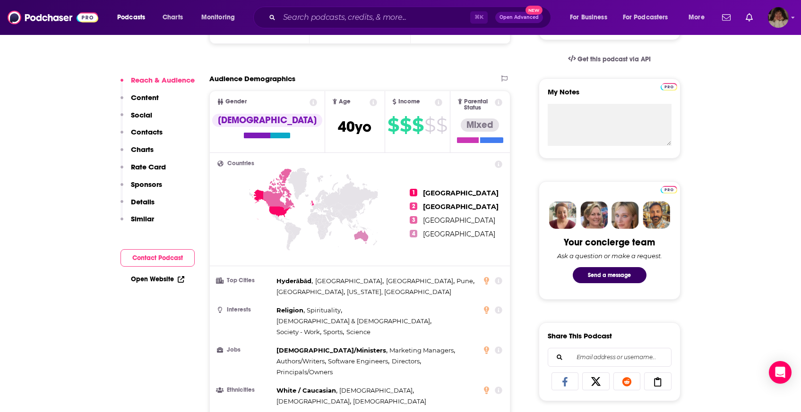
scroll to position [615, 0]
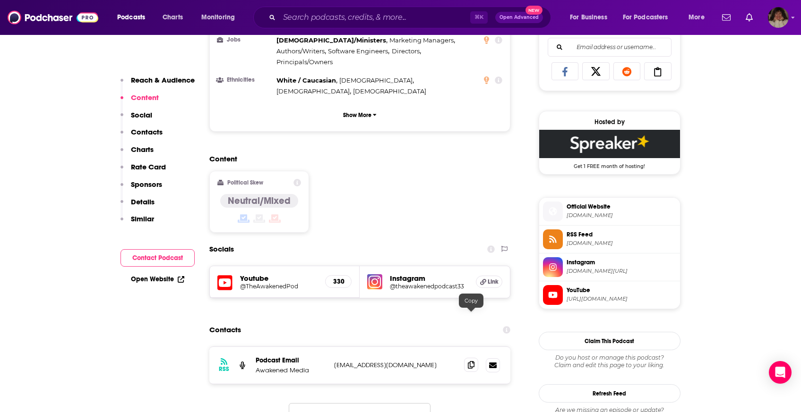
click at [470, 361] on icon at bounding box center [471, 365] width 7 height 8
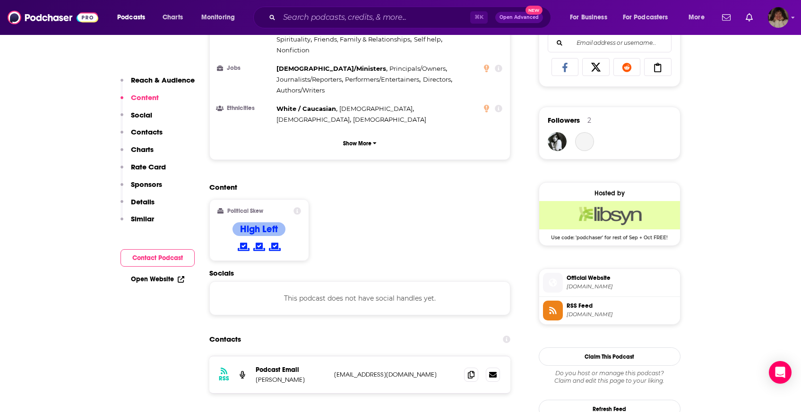
scroll to position [624, 0]
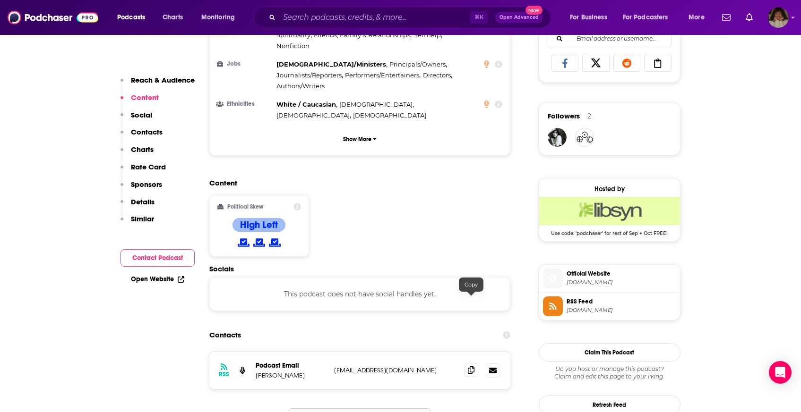
click at [472, 367] on icon at bounding box center [471, 371] width 7 height 8
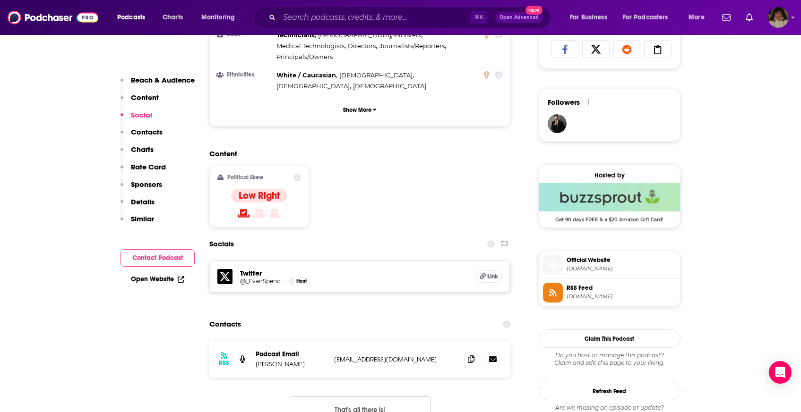
scroll to position [655, 0]
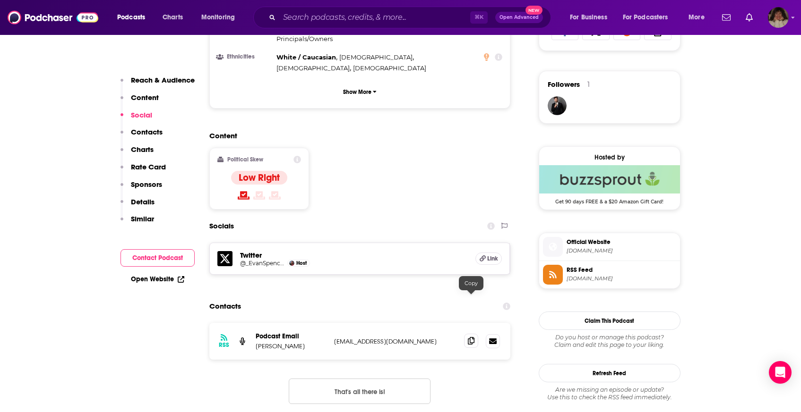
click at [472, 337] on icon at bounding box center [471, 341] width 7 height 8
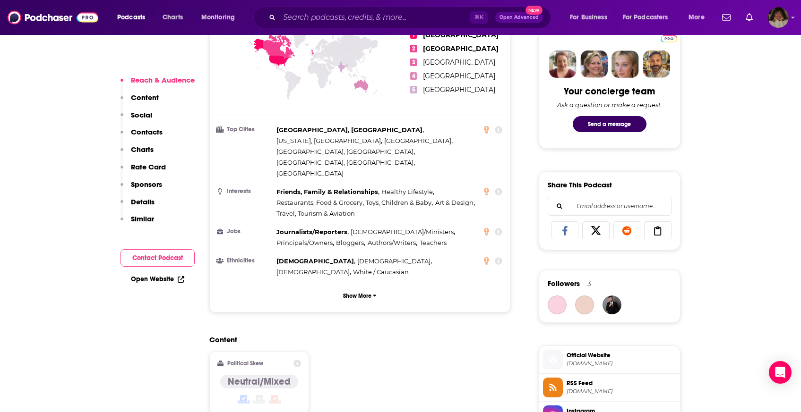
scroll to position [763, 0]
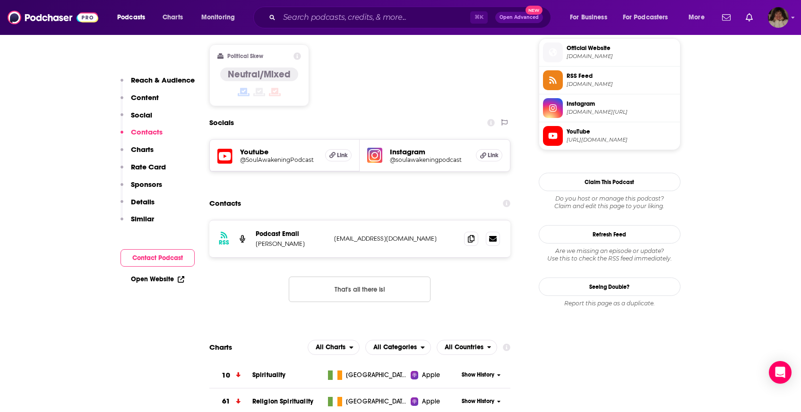
click at [462, 221] on div "RSS Podcast Email [PERSON_NAME] [EMAIL_ADDRESS][DOMAIN_NAME] [EMAIL_ADDRESS][DO…" at bounding box center [359, 239] width 301 height 37
click at [467, 231] on span at bounding box center [471, 238] width 14 height 14
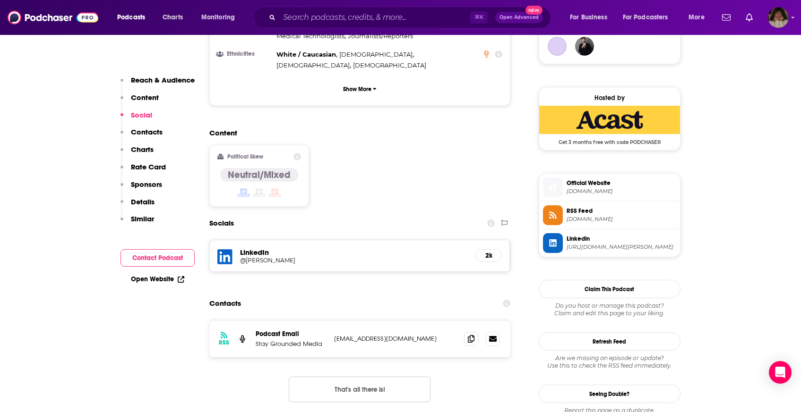
scroll to position [717, 0]
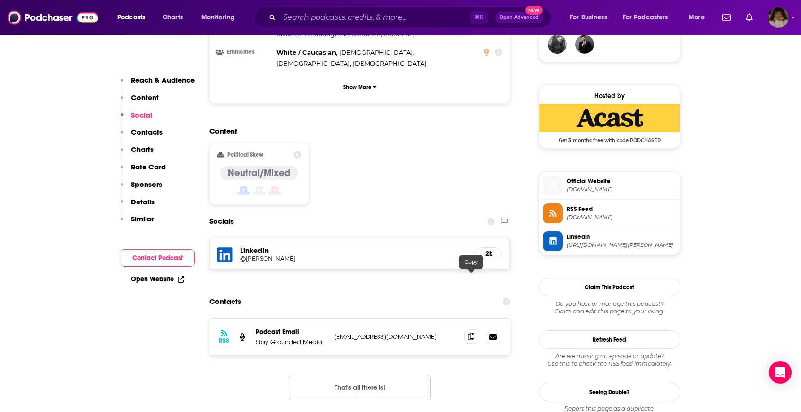
click at [468, 333] on icon at bounding box center [471, 337] width 7 height 8
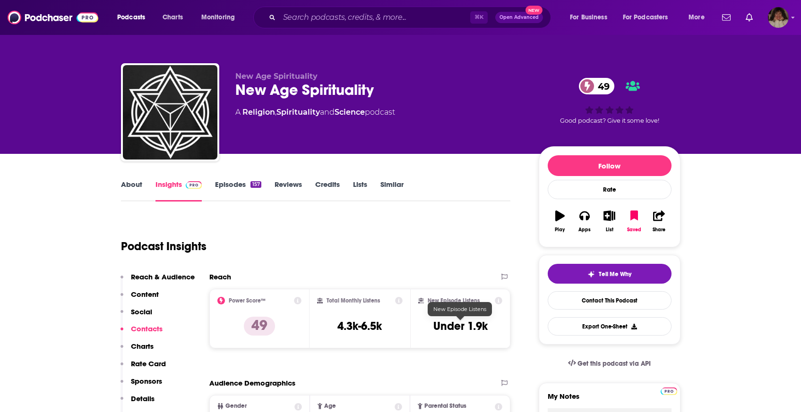
scroll to position [455, 0]
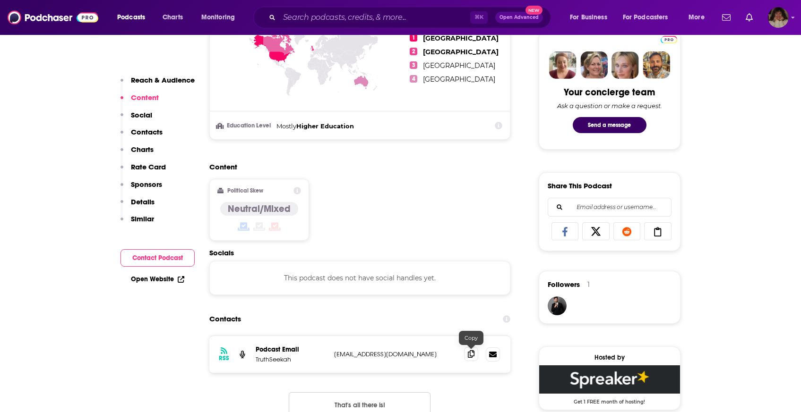
click at [473, 352] on icon at bounding box center [471, 354] width 7 height 8
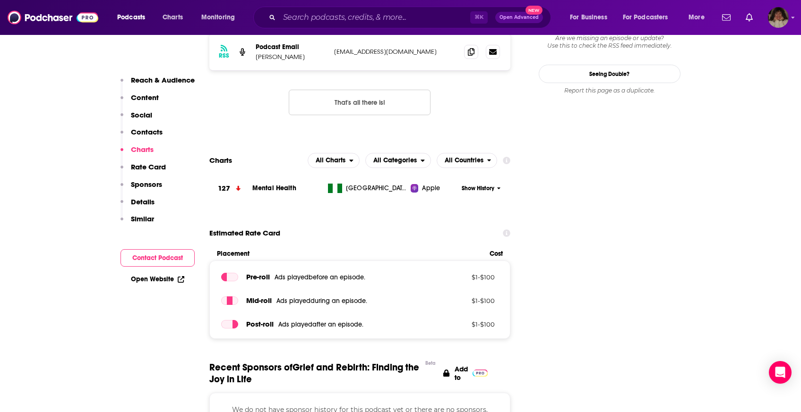
scroll to position [594, 0]
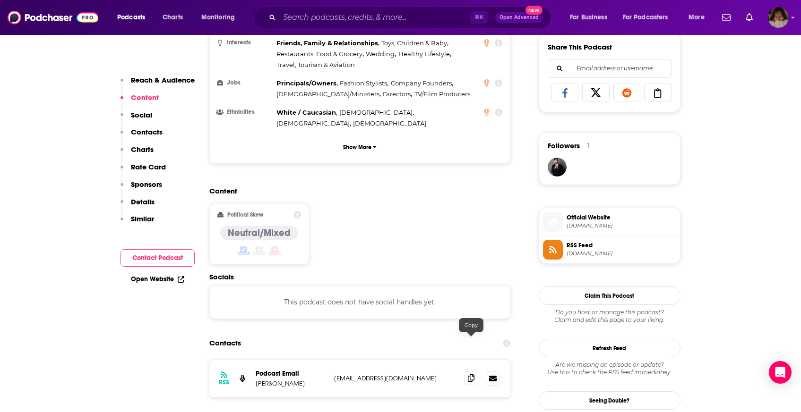
click at [467, 371] on span at bounding box center [471, 378] width 14 height 14
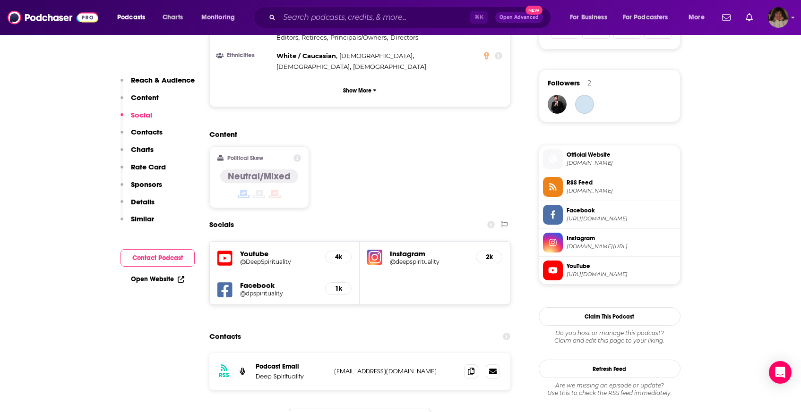
scroll to position [769, 0]
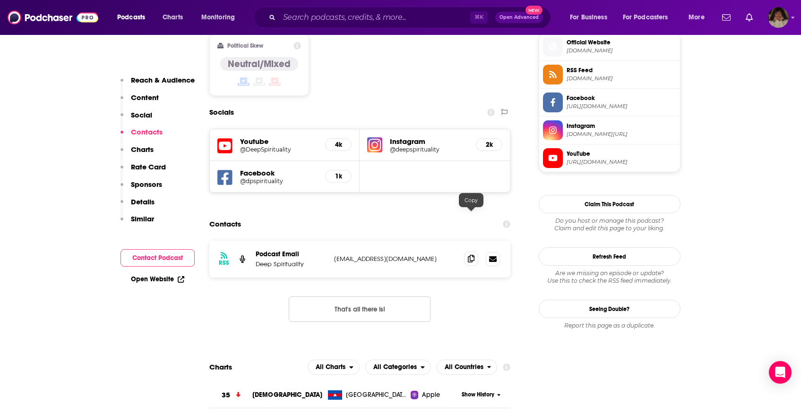
click at [472, 255] on icon at bounding box center [471, 259] width 7 height 8
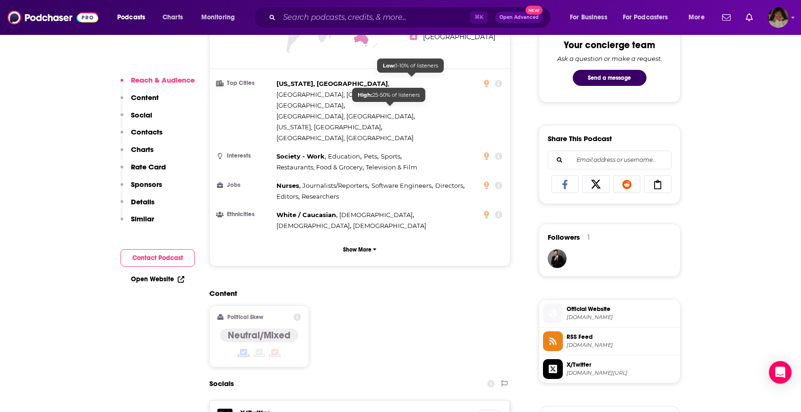
scroll to position [695, 0]
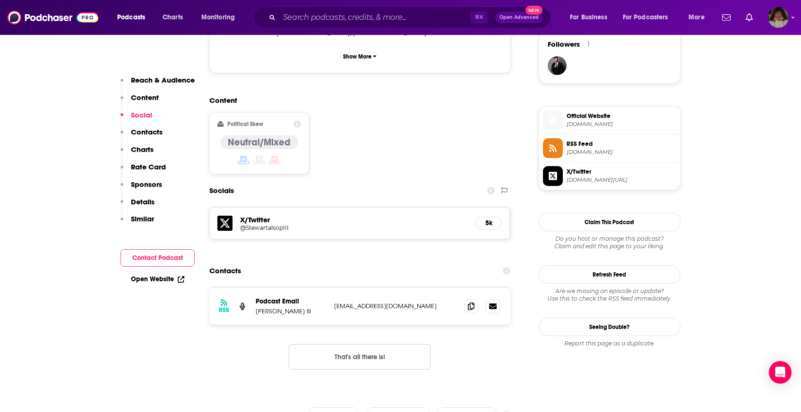
click at [463, 288] on div "RSS Podcast Email Stewart Alsop III stewartalsopIII@gmail.com stewartalsopIII@g…" at bounding box center [359, 306] width 301 height 37
click at [472, 302] on icon at bounding box center [471, 306] width 7 height 8
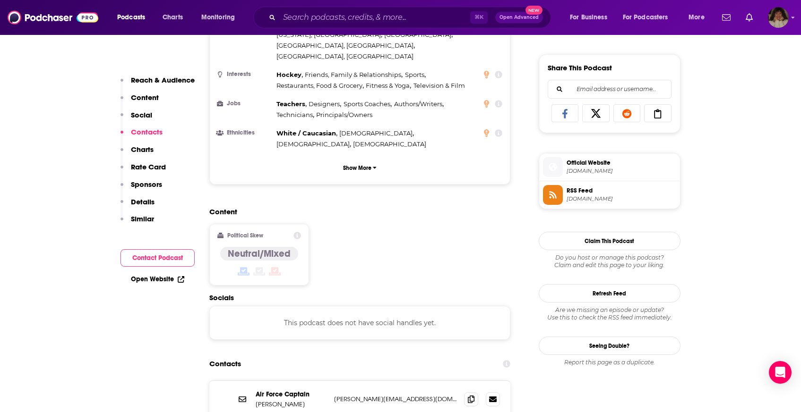
scroll to position [751, 0]
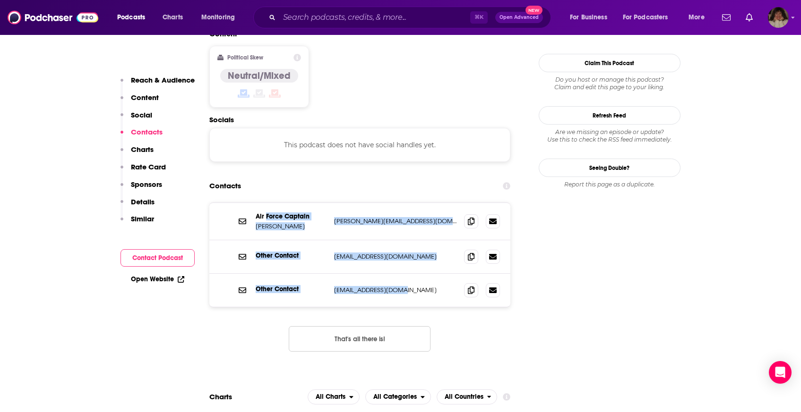
drag, startPoint x: 436, startPoint y: 248, endPoint x: 266, endPoint y: 167, distance: 188.9
click at [266, 203] on div "Air Force Captain Bryan Reeves bryan@bryanreeves.com bryan@bryanreeves.com Othe…" at bounding box center [359, 255] width 301 height 104
drag, startPoint x: 370, startPoint y: 199, endPoint x: 362, endPoint y: 193, distance: 10.5
click at [370, 240] on div "Other Contact support@bryanreeves.com support@bryanreeves.com" at bounding box center [359, 257] width 301 height 34
drag, startPoint x: 333, startPoint y: 170, endPoint x: 402, endPoint y: 263, distance: 114.9
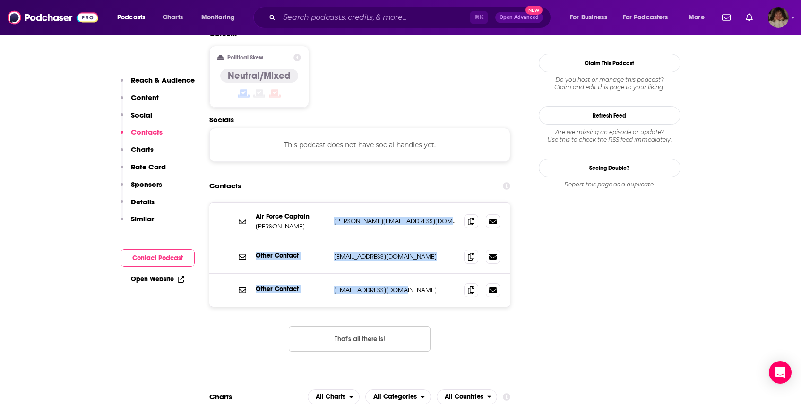
click at [402, 263] on div "Air Force Captain Bryan Reeves bryan@bryanreeves.com bryan@bryanreeves.com Othe…" at bounding box center [359, 285] width 301 height 164
copy div "bryan@bryanreeves.com bryan@bryanreeves.com Other Contact support@bryanreeves.c…"
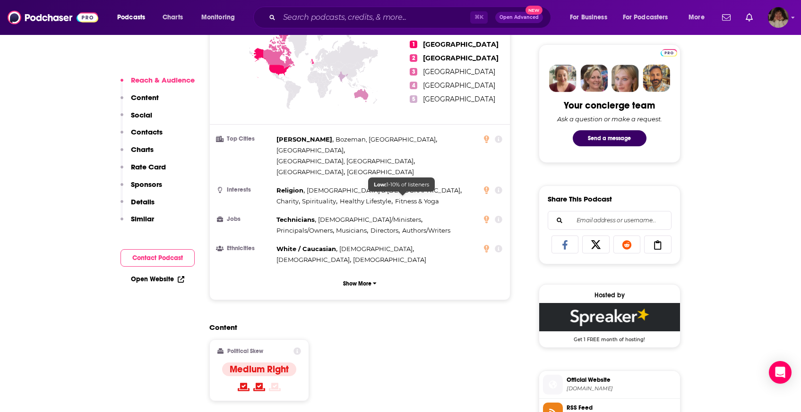
scroll to position [751, 0]
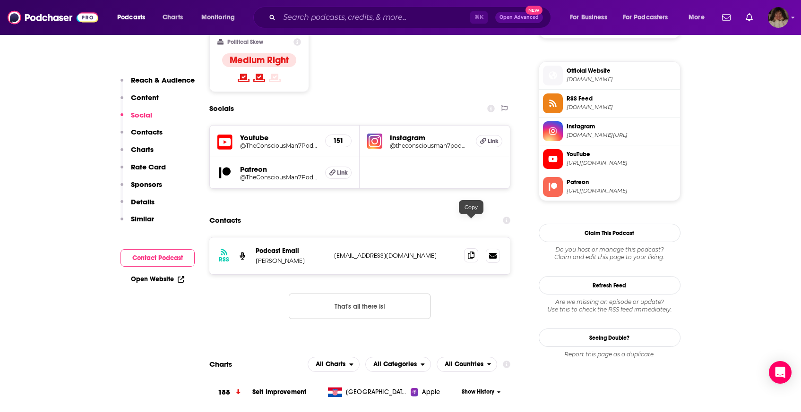
click at [469, 252] on icon at bounding box center [471, 256] width 7 height 8
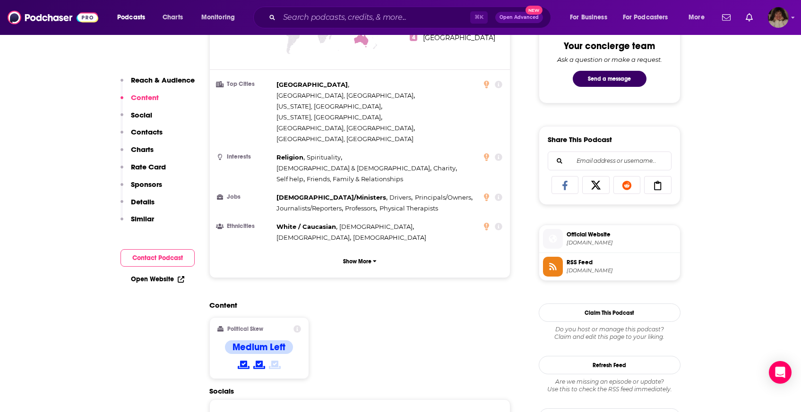
scroll to position [801, 0]
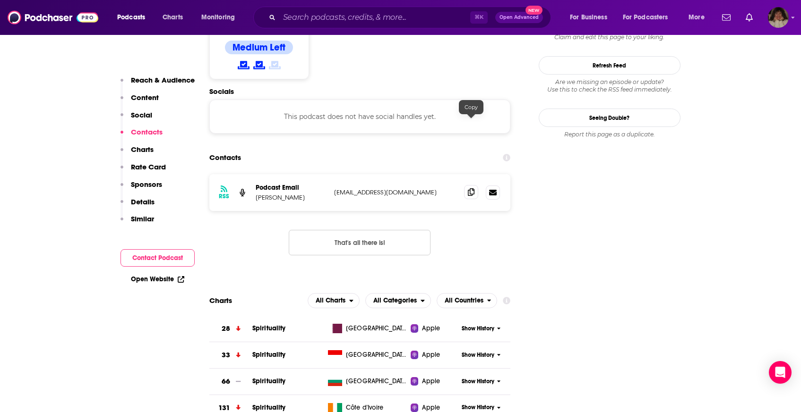
click at [469, 188] on icon at bounding box center [471, 192] width 7 height 8
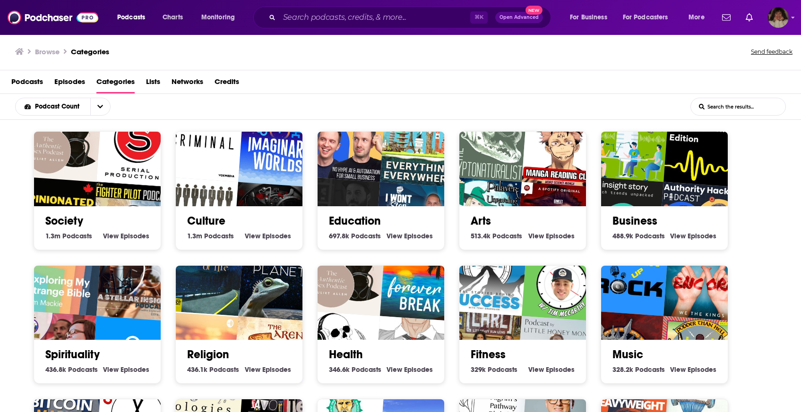
click at [16, 81] on span "Podcasts" at bounding box center [27, 83] width 32 height 19
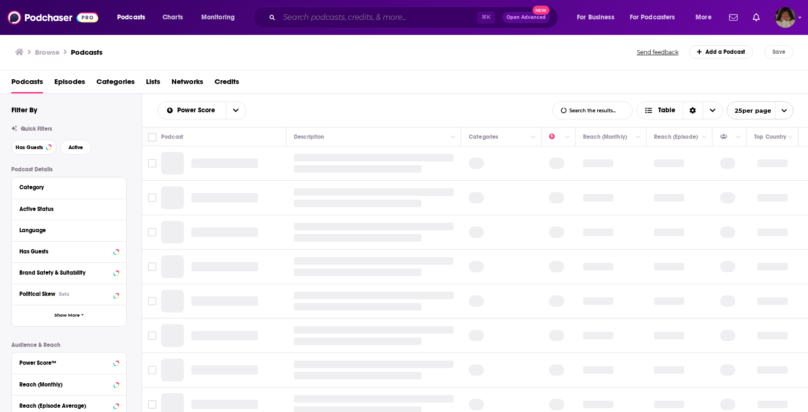
click at [319, 15] on input "Search podcasts, credits, & more..." at bounding box center [378, 17] width 198 height 15
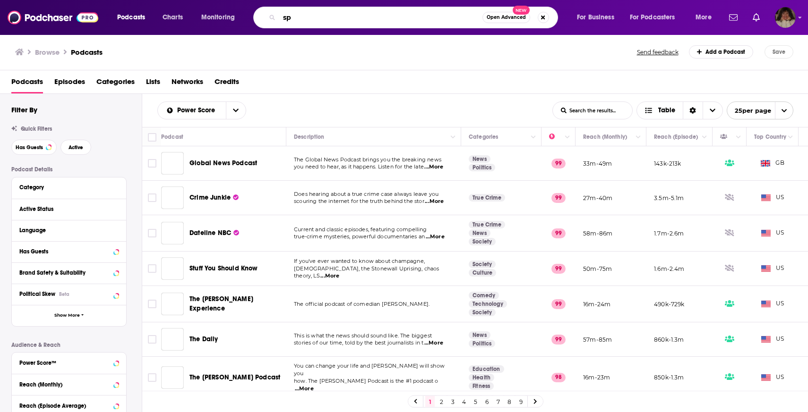
type input "s"
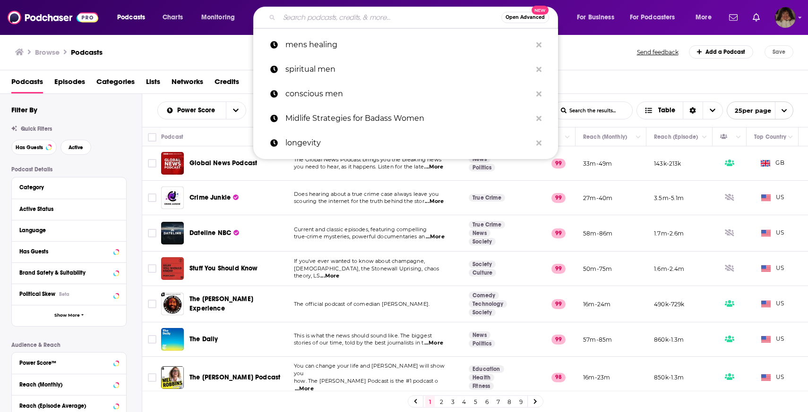
type input "s"
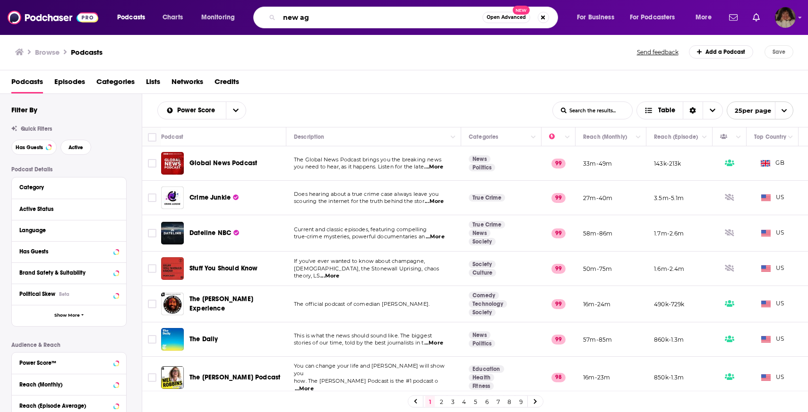
type input "new age"
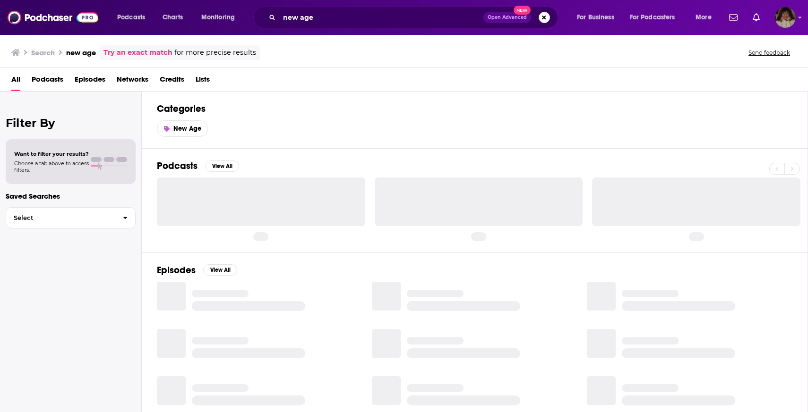
click at [39, 77] on span "Podcasts" at bounding box center [48, 81] width 32 height 19
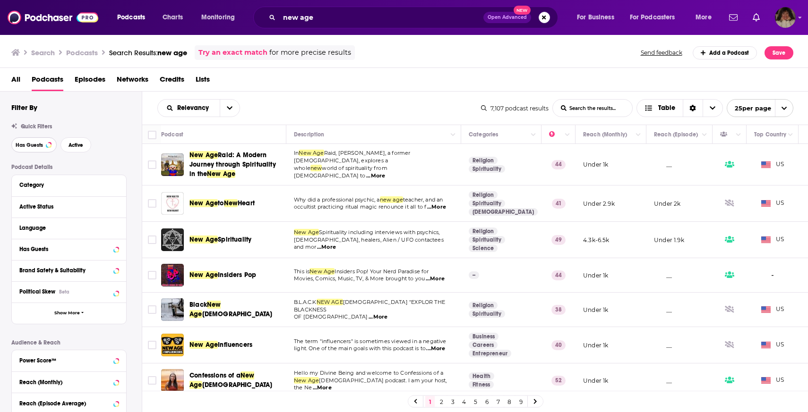
click at [33, 147] on span "Has Guests" at bounding box center [29, 145] width 27 height 5
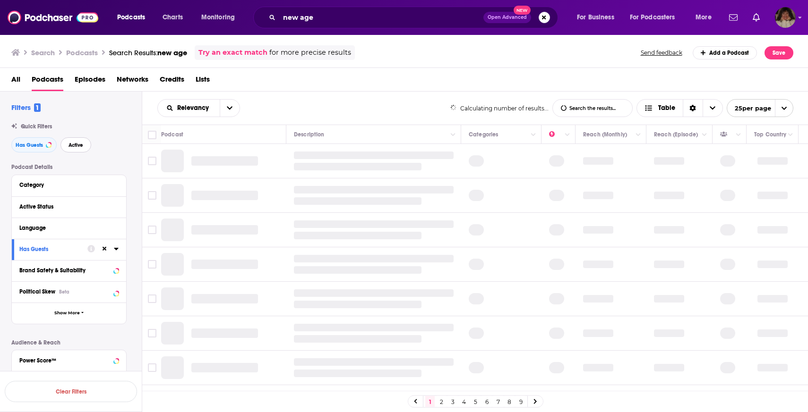
click at [85, 144] on button "Active" at bounding box center [75, 144] width 31 height 15
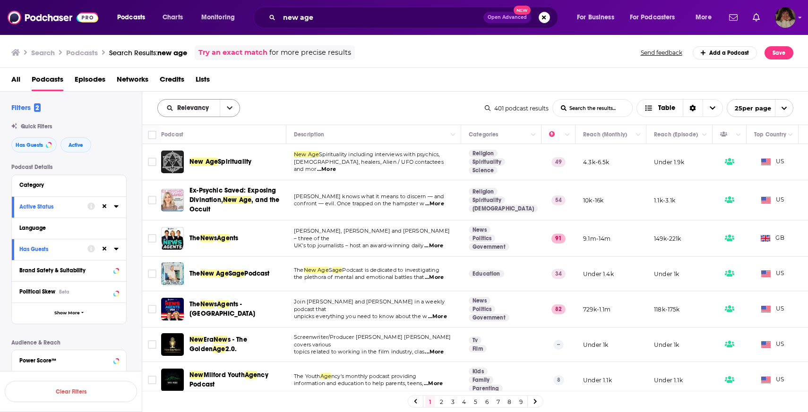
click at [211, 111] on span "Relevancy" at bounding box center [194, 108] width 35 height 7
click at [184, 185] on div "Power Score" at bounding box center [198, 189] width 83 height 16
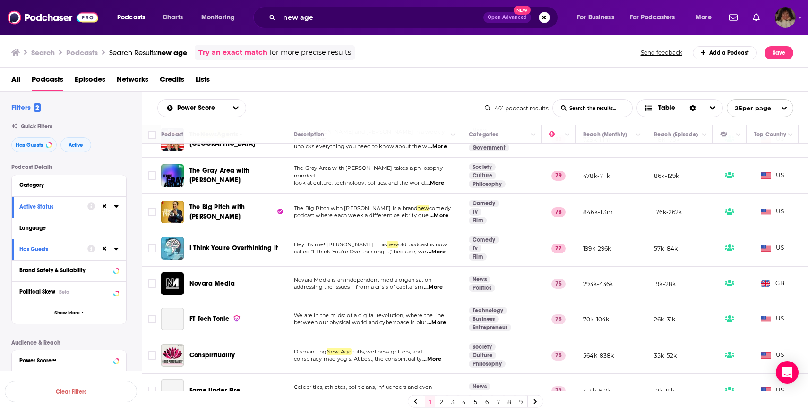
scroll to position [275, 0]
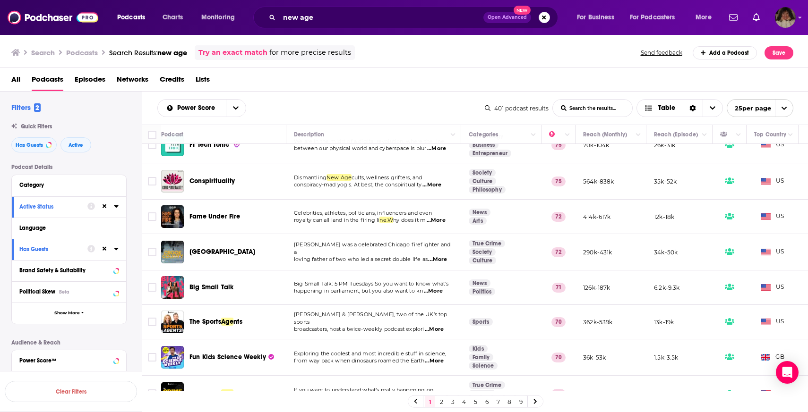
click at [381, 67] on div "Search Podcasts Search Results: new age Try an exact match for more precise res…" at bounding box center [404, 51] width 808 height 34
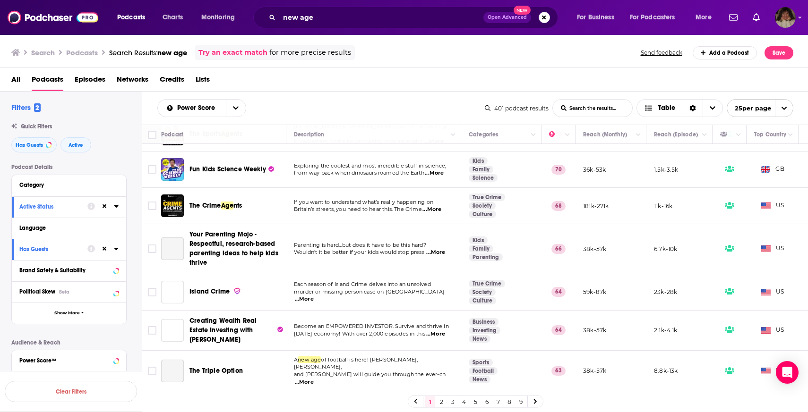
scroll to position [504, 0]
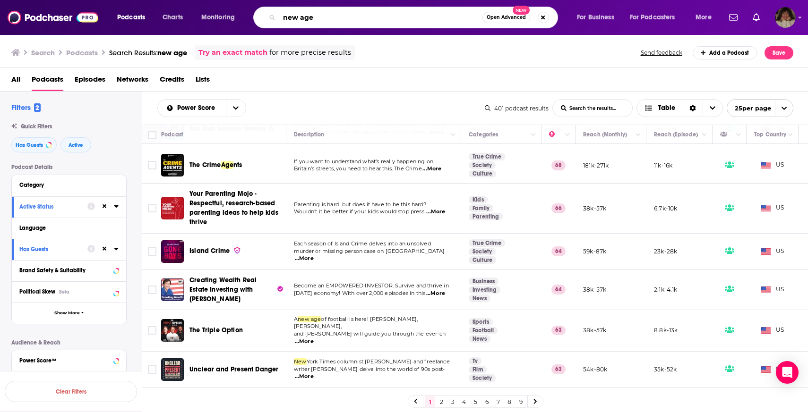
drag, startPoint x: 315, startPoint y: 17, endPoint x: 253, endPoint y: 14, distance: 62.5
click at [253, 14] on div "Podcasts Charts Monitoring new age Open Advanced New For Business For Podcaster…" at bounding box center [416, 18] width 610 height 22
type input "h"
type input "manifestation"
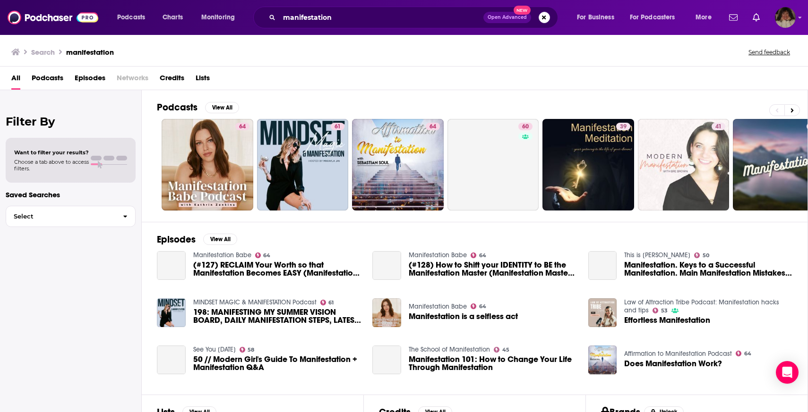
click at [56, 74] on span "Podcasts" at bounding box center [48, 79] width 32 height 19
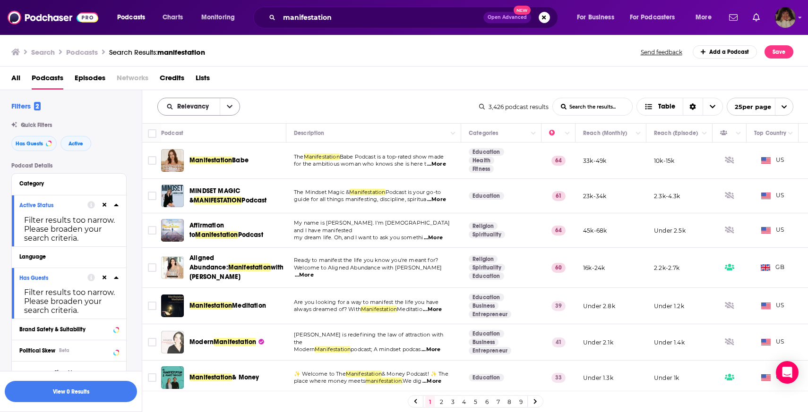
click at [206, 104] on span "Relevancy" at bounding box center [194, 106] width 35 height 7
click at [195, 190] on div "Power Score" at bounding box center [198, 188] width 83 height 16
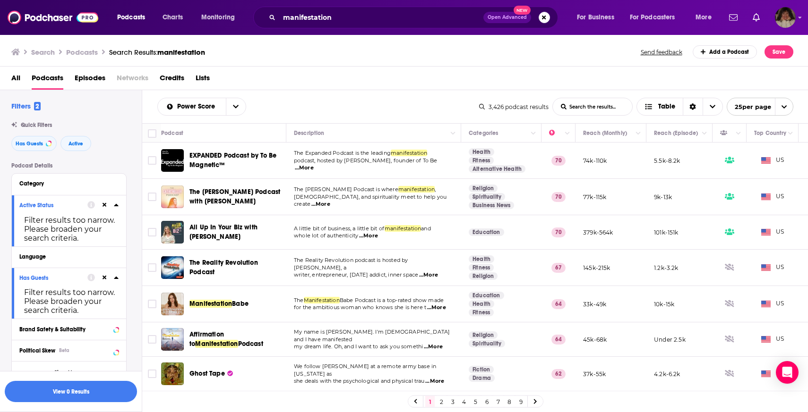
click at [449, 80] on div "All Podcasts Episodes Networks Credits Lists" at bounding box center [405, 79] width 789 height 19
click at [392, 90] on div "Power Score List Search Input Search the results... Table 3,426 podcast results…" at bounding box center [475, 106] width 666 height 33
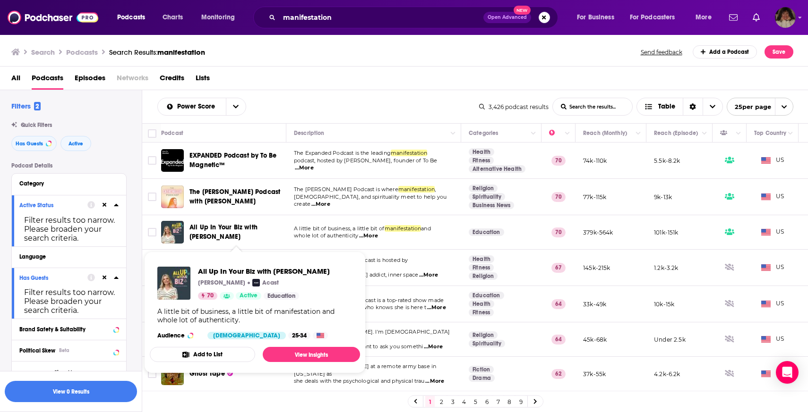
click at [369, 101] on div "Power Score List Search Input Search the results... Table" at bounding box center [318, 107] width 322 height 18
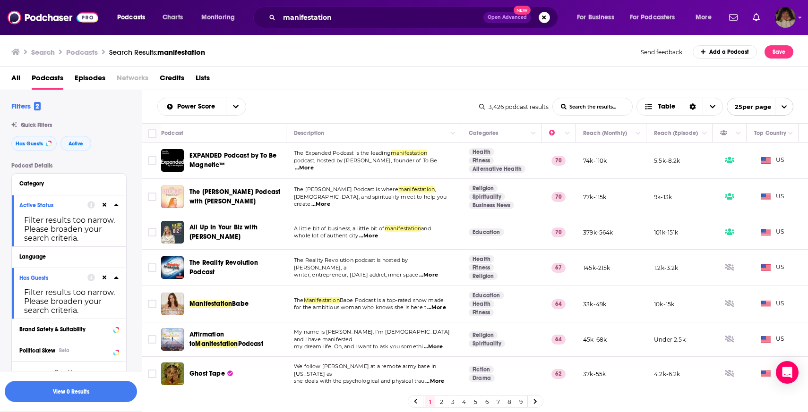
click at [332, 93] on div "Power Score List Search Input Search the results... Table 3,426 podcast results…" at bounding box center [475, 106] width 666 height 33
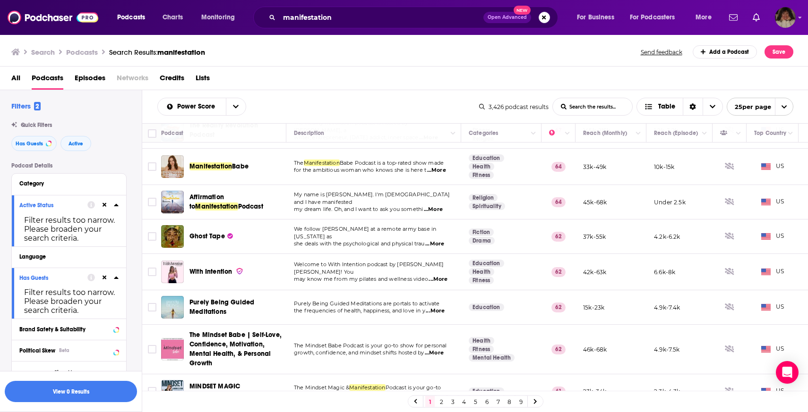
scroll to position [146, 0]
